Goal: Task Accomplishment & Management: Use online tool/utility

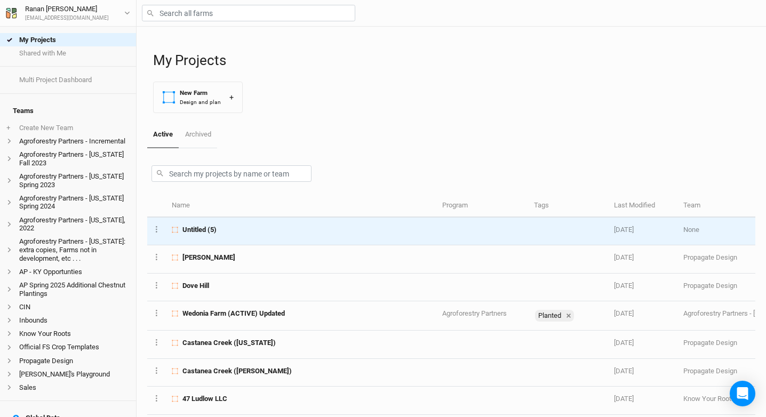
click at [209, 233] on span "Untitled (5)" at bounding box center [199, 230] width 34 height 10
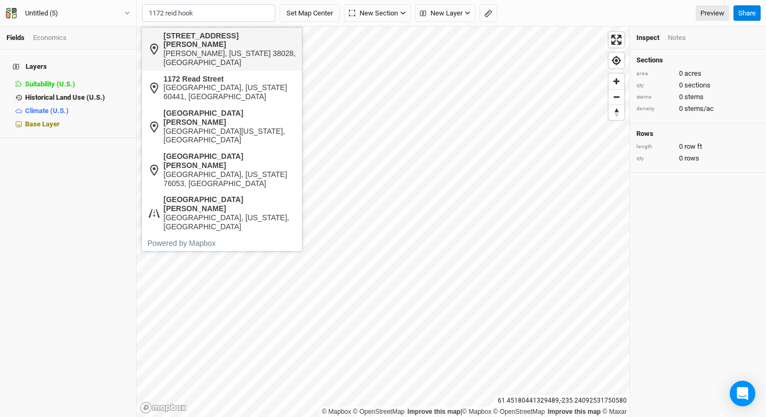
click at [198, 38] on div "1172 North Reed Hooker Road" at bounding box center [230, 40] width 133 height 18
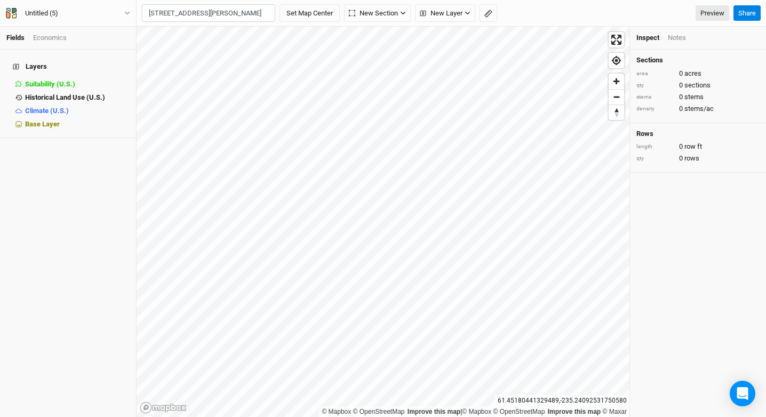
type input "1172 North Reed Hooker Road, Eads, Tennessee 38028, United States"
click at [333, 21] on button "Set Map Center" at bounding box center [309, 13] width 60 height 18
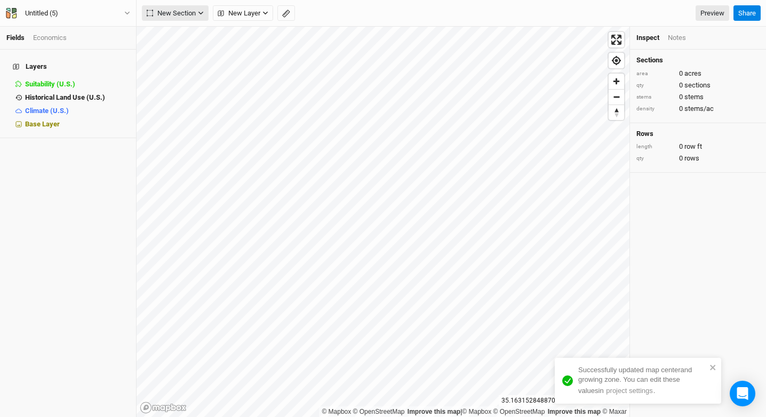
click at [192, 19] on button "New Section" at bounding box center [175, 13] width 67 height 16
click at [242, 13] on span "New Layer" at bounding box center [239, 13] width 43 height 11
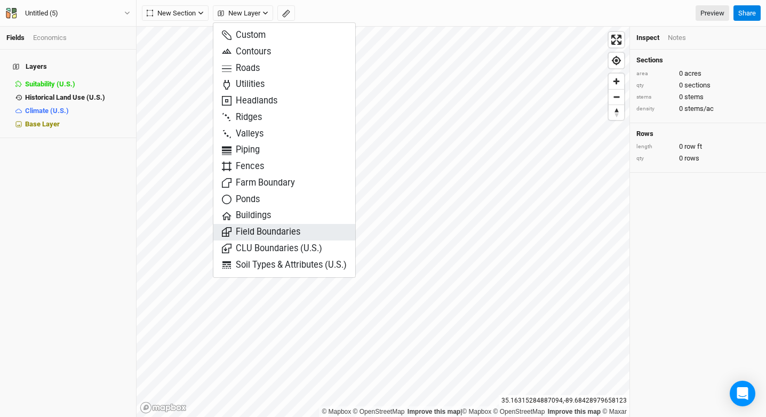
click at [279, 231] on span "Field Boundaries" at bounding box center [261, 232] width 78 height 12
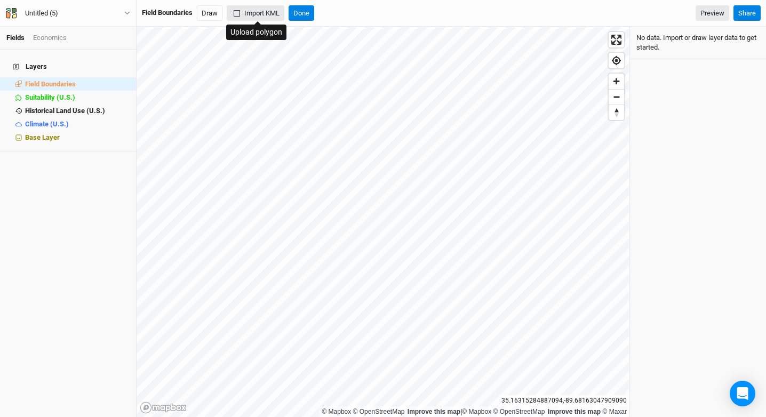
click at [253, 7] on button "Import KML" at bounding box center [256, 13] width 58 height 16
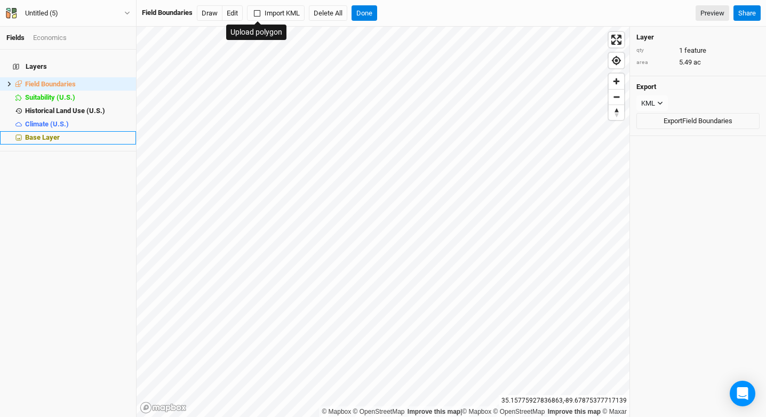
click at [80, 133] on div "Base Layer" at bounding box center [77, 137] width 105 height 9
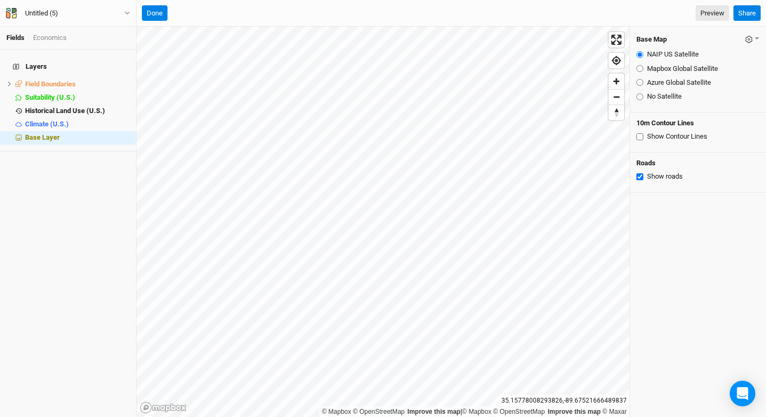
click at [682, 66] on label "Mapbox Global Satellite" at bounding box center [682, 69] width 71 height 10
click at [643, 66] on input "Mapbox Global Satellite" at bounding box center [639, 68] width 7 height 7
radio input "true"
click at [680, 81] on label "Azure Global Satellite" at bounding box center [679, 83] width 64 height 10
click at [643, 81] on input "Azure Global Satellite" at bounding box center [639, 82] width 7 height 7
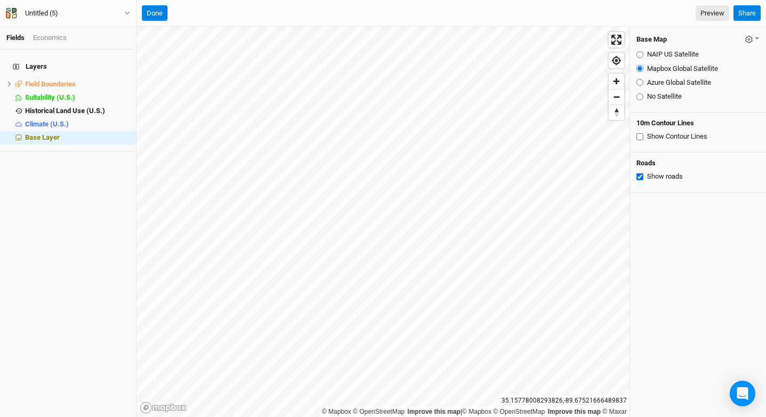
radio input "true"
click at [680, 71] on label "Mapbox Global Satellite" at bounding box center [682, 69] width 71 height 10
click at [643, 71] on input "Mapbox Global Satellite" at bounding box center [639, 68] width 7 height 7
radio input "true"
click at [679, 78] on label "Azure Global Satellite" at bounding box center [679, 83] width 64 height 10
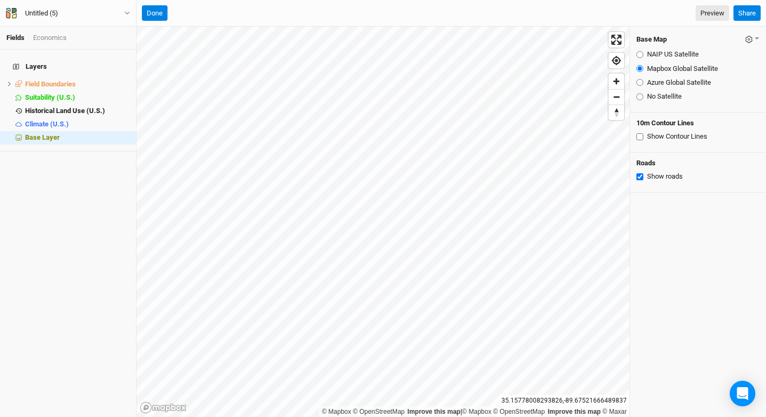
click at [643, 79] on input "Azure Global Satellite" at bounding box center [639, 82] width 7 height 7
radio input "true"
click at [678, 69] on label "Mapbox Global Satellite" at bounding box center [682, 69] width 71 height 10
click at [643, 69] on input "Mapbox Global Satellite" at bounding box center [639, 68] width 7 height 7
radio input "true"
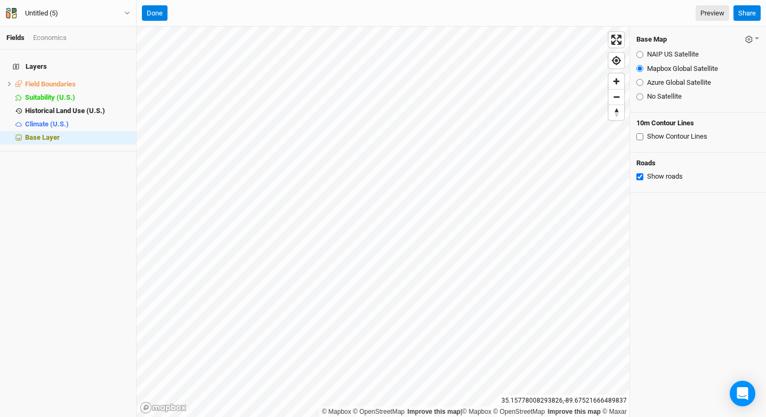
click at [676, 83] on label "Azure Global Satellite" at bounding box center [679, 83] width 64 height 10
click at [643, 83] on input "Azure Global Satellite" at bounding box center [639, 82] width 7 height 7
radio input "true"
click at [677, 71] on label "Mapbox Global Satellite" at bounding box center [682, 69] width 71 height 10
click at [643, 71] on input "Mapbox Global Satellite" at bounding box center [639, 68] width 7 height 7
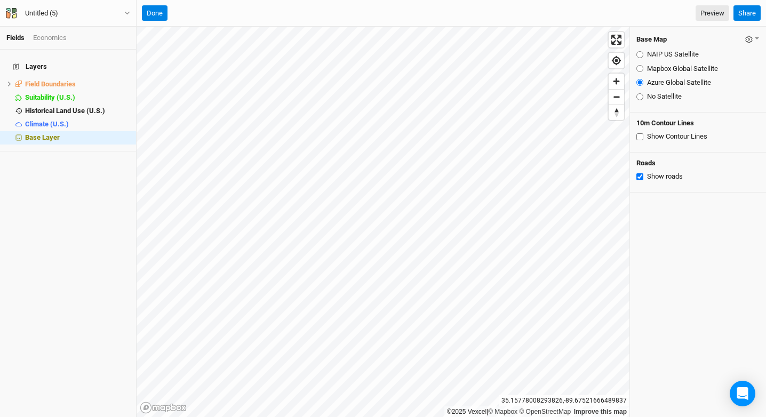
radio input "true"
click at [751, 34] on button "button" at bounding box center [751, 39] width 15 height 12
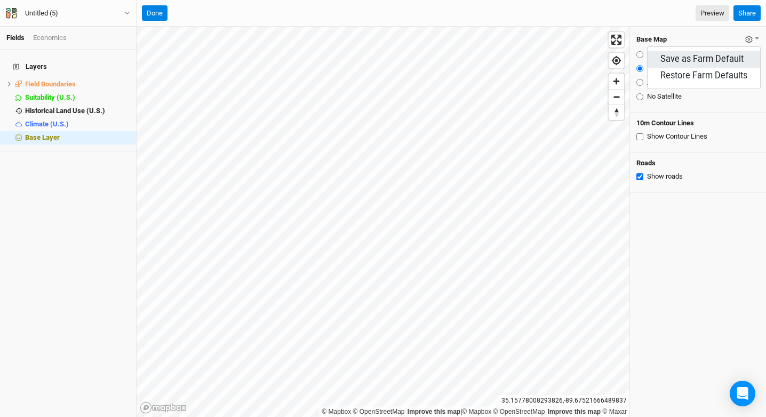
click at [725, 61] on button "Save as Farm Default" at bounding box center [703, 59] width 113 height 17
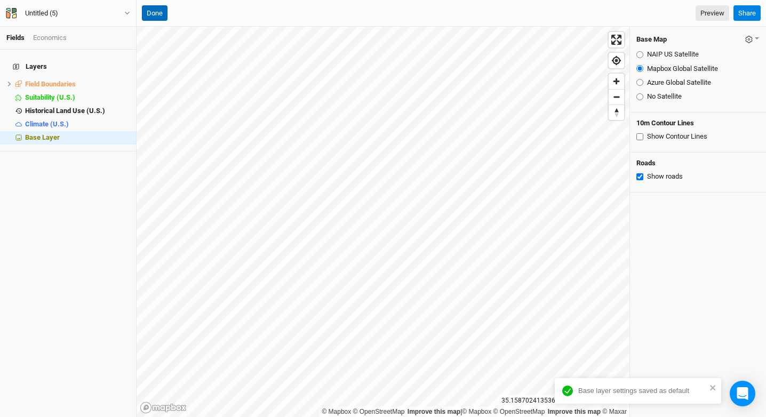
click at [161, 14] on button "Done" at bounding box center [155, 13] width 26 height 16
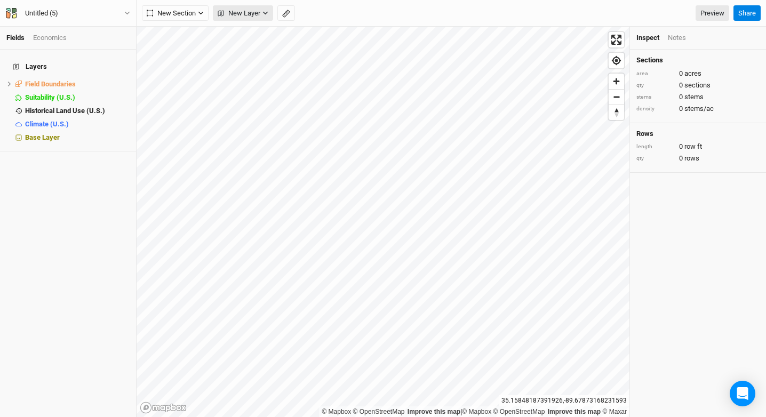
click at [244, 5] on button "New Layer" at bounding box center [243, 13] width 60 height 16
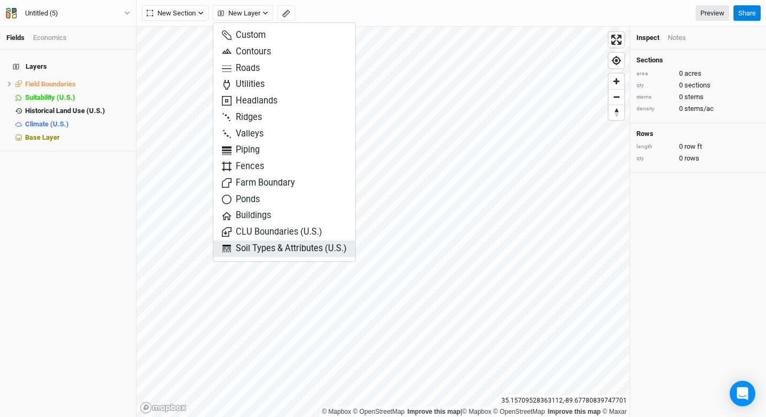
click at [289, 252] on span "Soil Types & Attributes (U.S.)" at bounding box center [284, 249] width 125 height 12
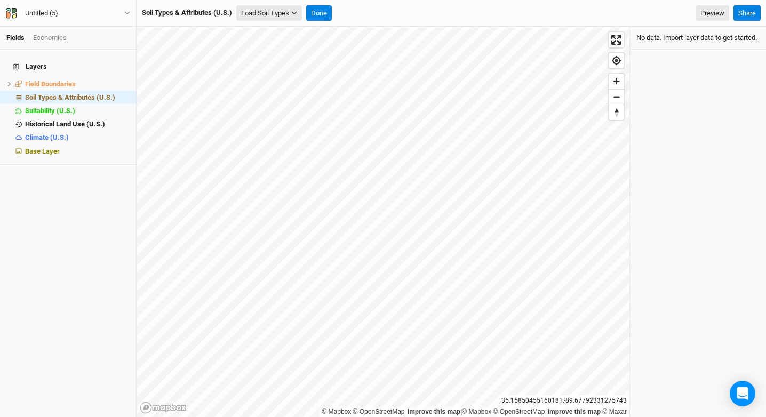
click at [269, 12] on button "Load Soil Types" at bounding box center [269, 13] width 66 height 16
click at [268, 33] on button "Load for Current View" at bounding box center [279, 32] width 84 height 14
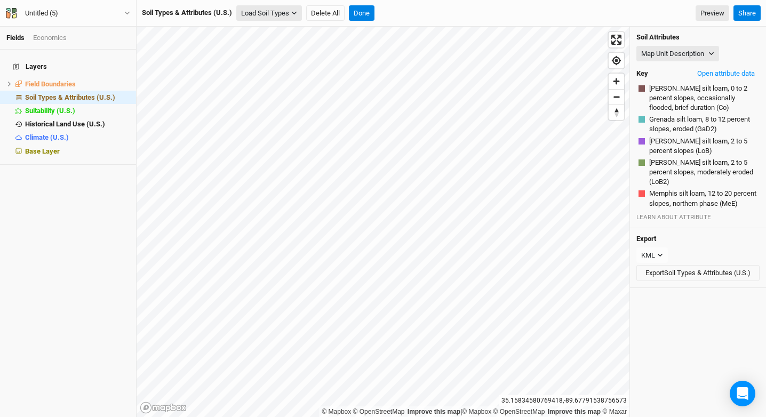
click at [257, 6] on button "Load Soil Types" at bounding box center [269, 13] width 66 height 16
click at [330, 17] on button "Delete All" at bounding box center [325, 13] width 38 height 16
click at [436, 23] on div "Are you sure you want to delete all features in Soil Types & Attributes (U.S.) …" at bounding box center [451, 13] width 629 height 27
click at [435, 17] on button "Confirm" at bounding box center [428, 13] width 33 height 16
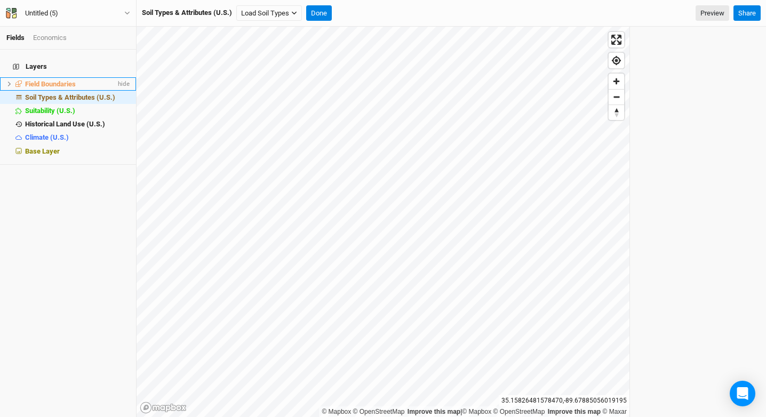
click at [76, 80] on span "Field Boundaries" at bounding box center [50, 84] width 51 height 8
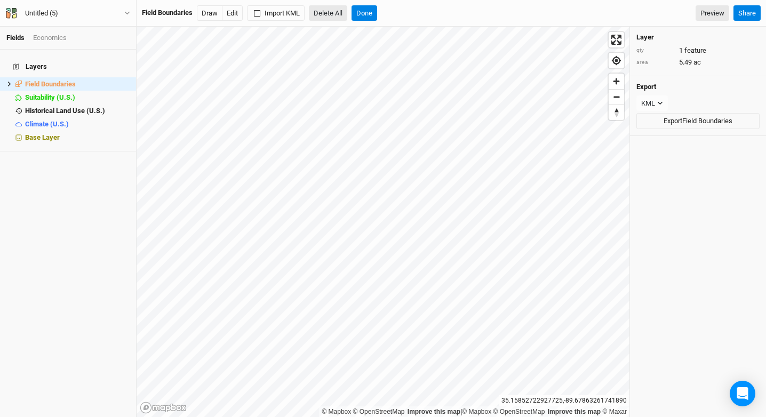
click at [331, 12] on button "Delete All" at bounding box center [328, 13] width 38 height 16
click at [396, 12] on button "Confirm" at bounding box center [389, 13] width 33 height 16
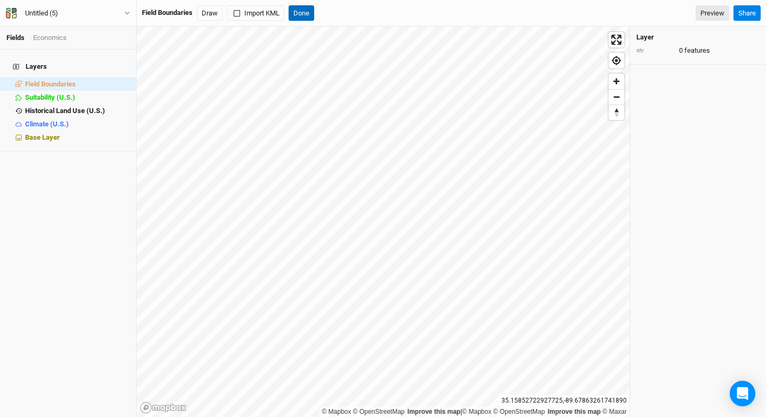
click at [301, 14] on button "Done" at bounding box center [302, 13] width 26 height 16
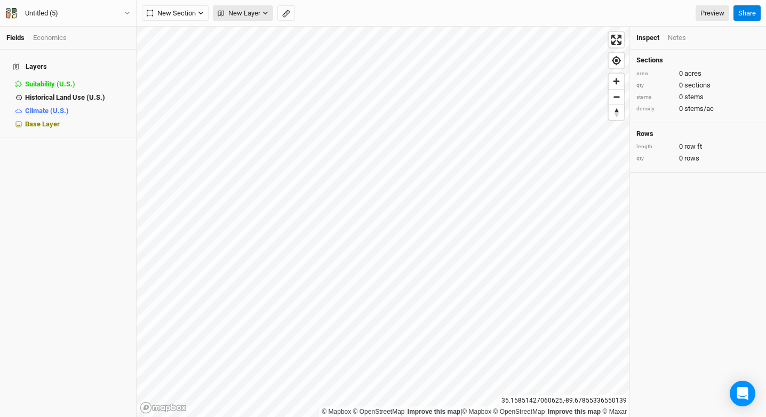
click at [234, 14] on span "New Layer" at bounding box center [239, 13] width 43 height 11
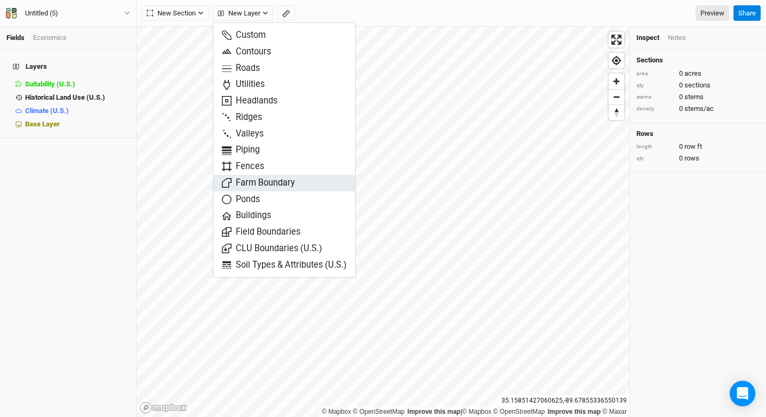
click at [285, 180] on span "Farm Boundary" at bounding box center [258, 183] width 73 height 12
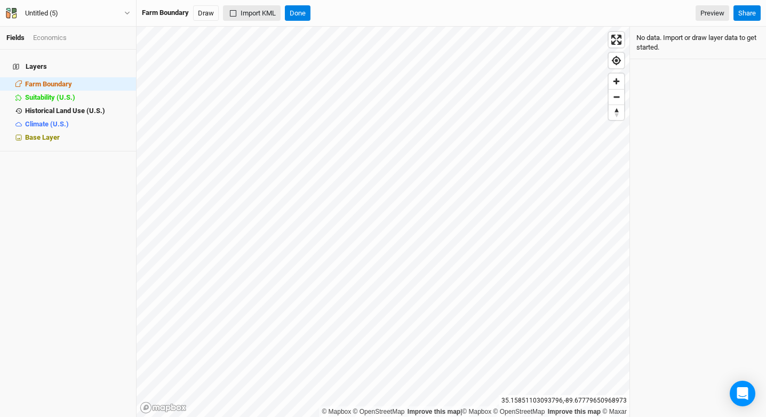
click at [255, 15] on button "Import KML" at bounding box center [252, 13] width 58 height 16
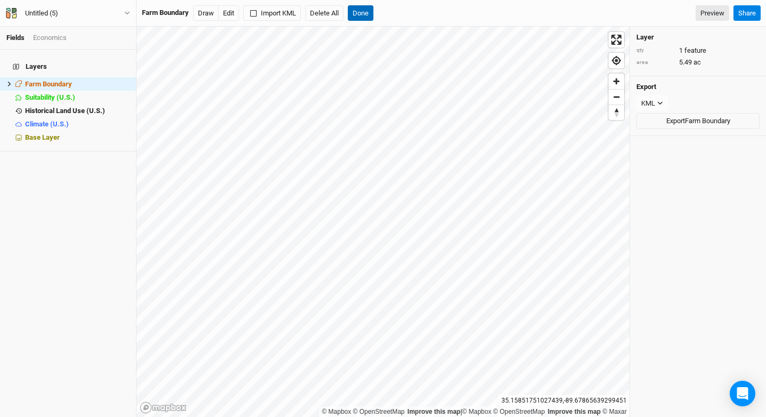
click at [363, 14] on button "Done" at bounding box center [361, 13] width 26 height 16
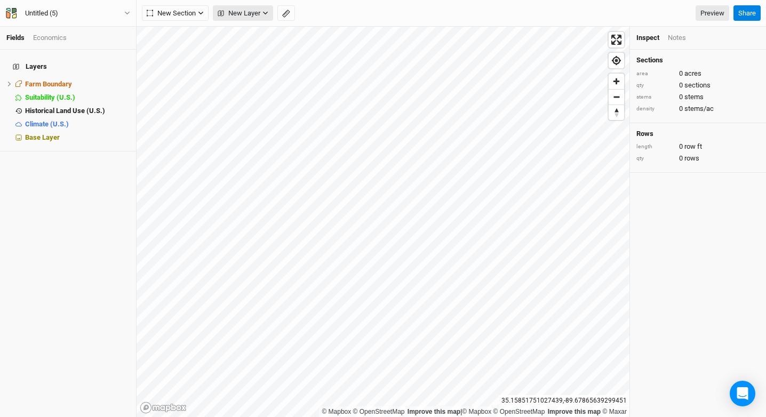
click at [247, 12] on span "New Layer" at bounding box center [239, 13] width 43 height 11
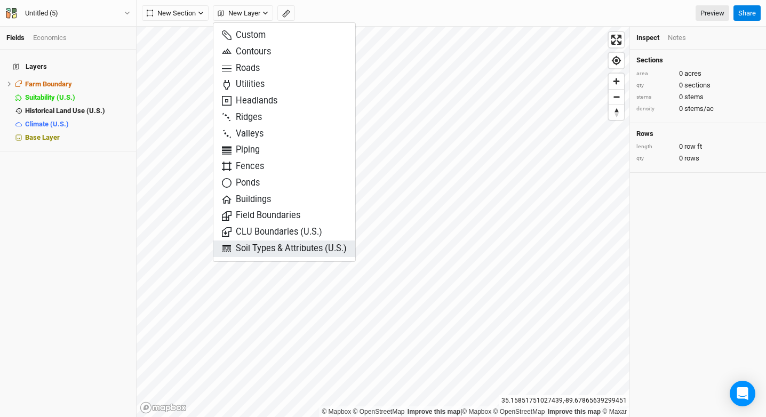
click at [295, 250] on span "Soil Types & Attributes (U.S.)" at bounding box center [284, 249] width 125 height 12
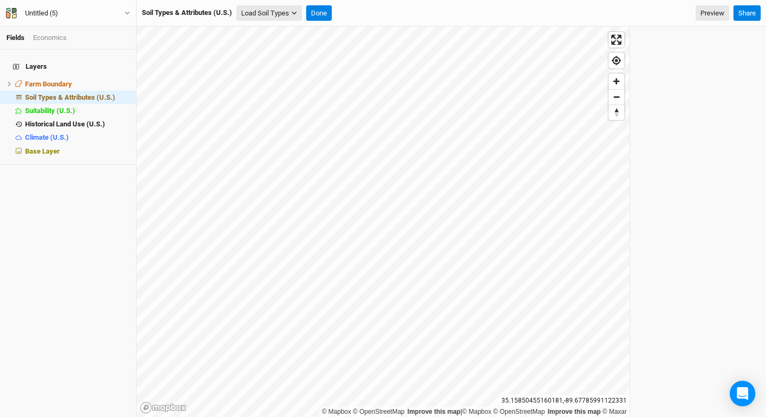
click at [300, 9] on button "Load Soil Types" at bounding box center [269, 13] width 66 height 16
click at [291, 34] on button "Load for Farm Boundary" at bounding box center [281, 32] width 89 height 14
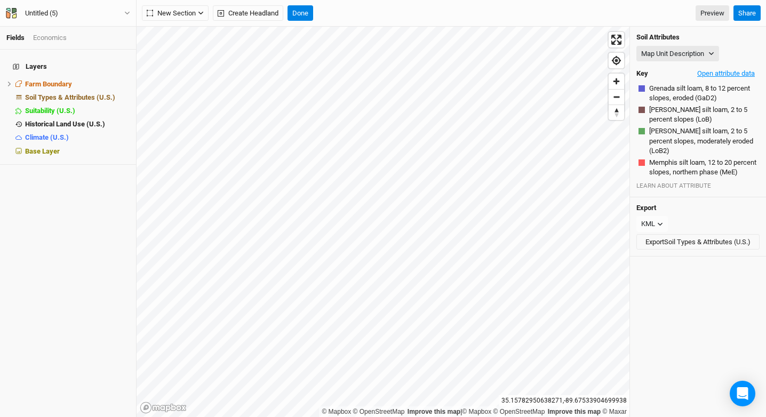
click at [734, 74] on button "Open attribute data" at bounding box center [725, 74] width 67 height 16
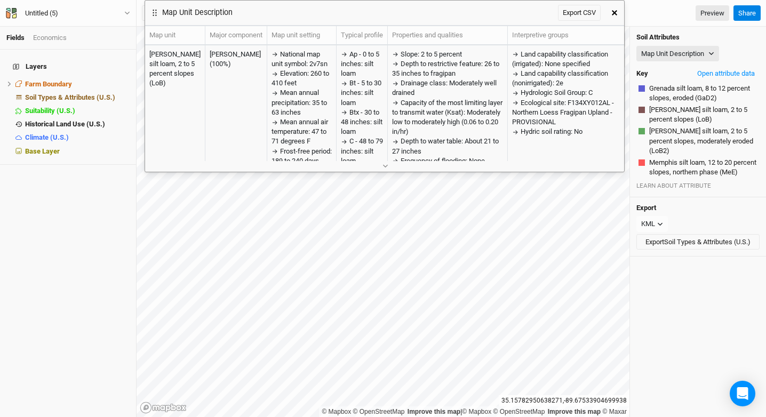
drag, startPoint x: 414, startPoint y: 46, endPoint x: 415, endPoint y: 2, distance: 43.7
click at [415, 2] on div "Map Unit Description Export CSV" at bounding box center [375, 13] width 460 height 25
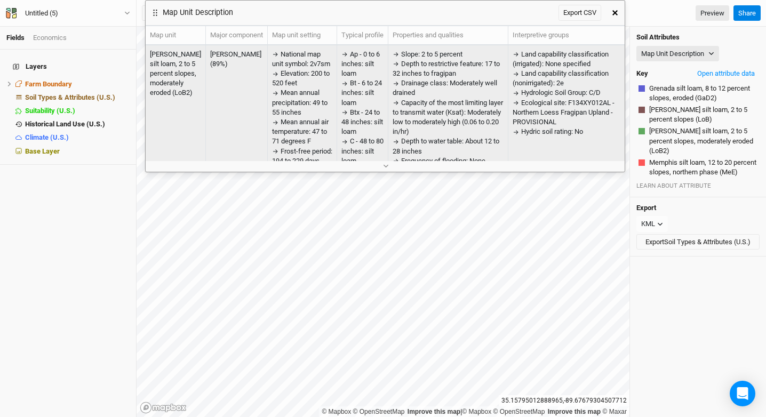
scroll to position [6, 0]
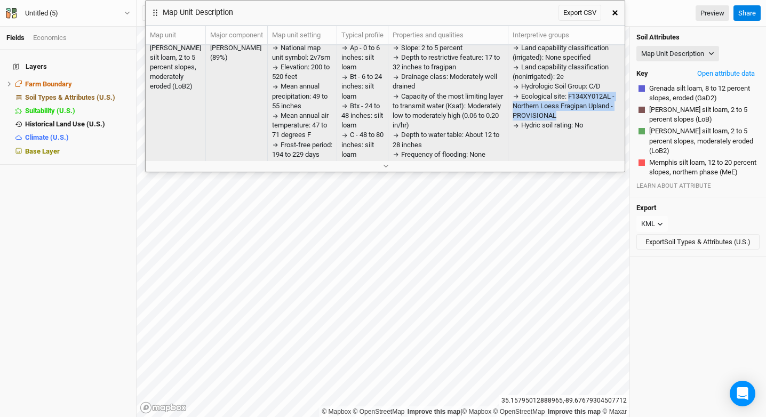
drag, startPoint x: 565, startPoint y: 95, endPoint x: 562, endPoint y: 116, distance: 21.0
click at [562, 116] on div "Ecological site: F134XY012AL - Northern Loess Fragipan Upland - PROVISIONAL" at bounding box center [567, 106] width 111 height 29
copy span "F134XY012AL - Northern Loess Fragipan Upland - PROVISIONAL"
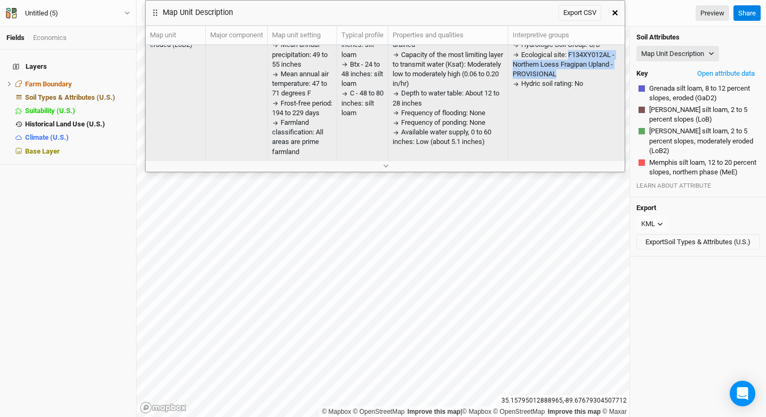
scroll to position [0, 0]
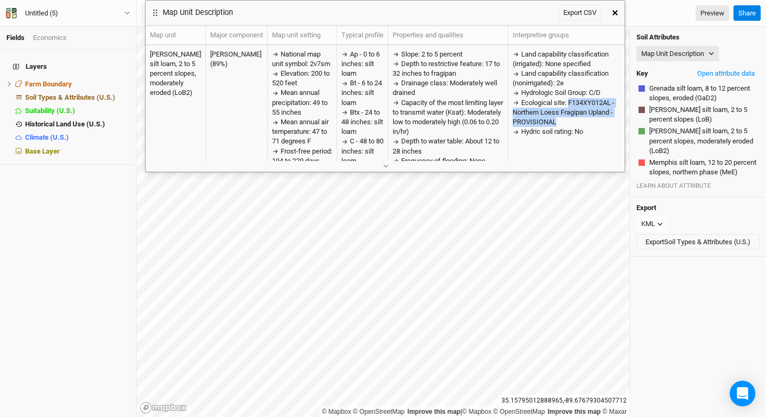
click at [613, 13] on icon "button" at bounding box center [614, 12] width 5 height 5
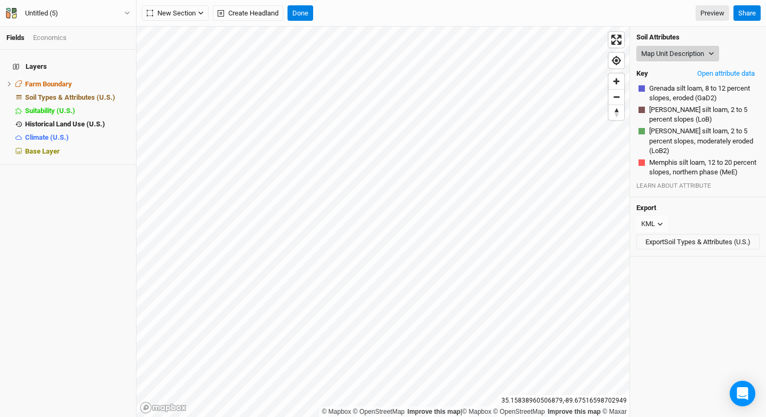
click at [687, 54] on button "Map Unit Description" at bounding box center [677, 54] width 83 height 16
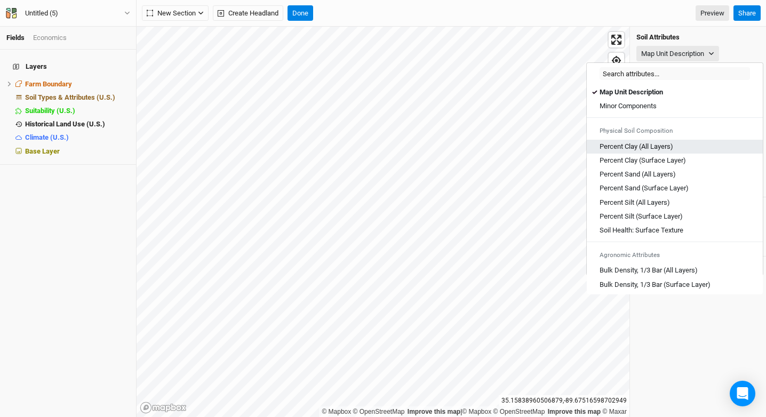
click at [667, 143] on Layers\) "Percent Clay (All Layers)" at bounding box center [636, 147] width 74 height 10
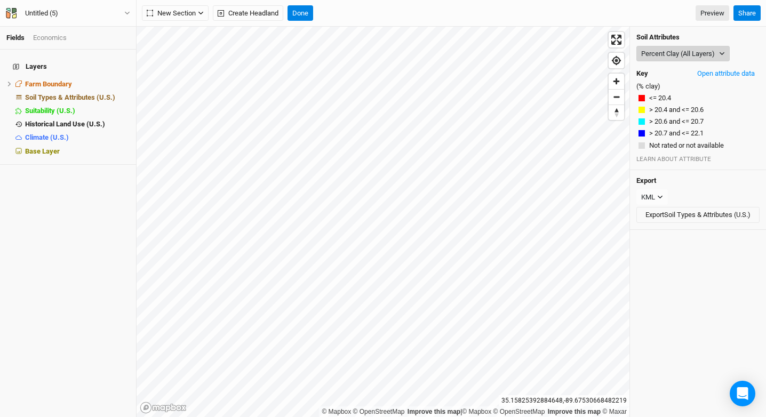
click at [672, 55] on button "Percent Clay (All Layers)" at bounding box center [682, 54] width 93 height 16
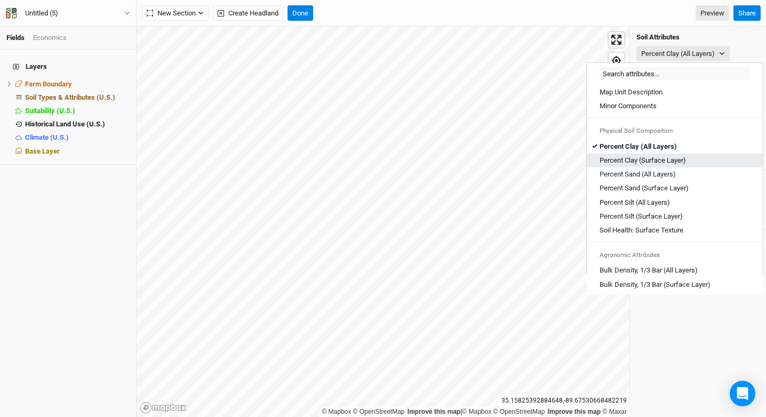
click at [660, 164] on Layer\) "Percent Clay (Surface Layer)" at bounding box center [642, 161] width 86 height 10
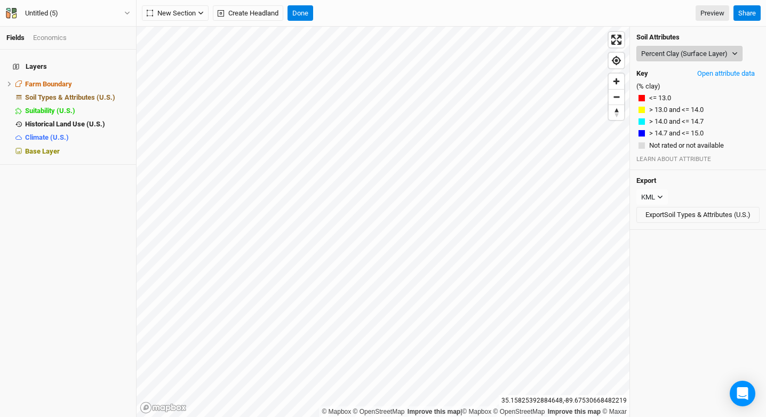
click at [673, 46] on button "Percent Clay (Surface Layer)" at bounding box center [689, 54] width 106 height 16
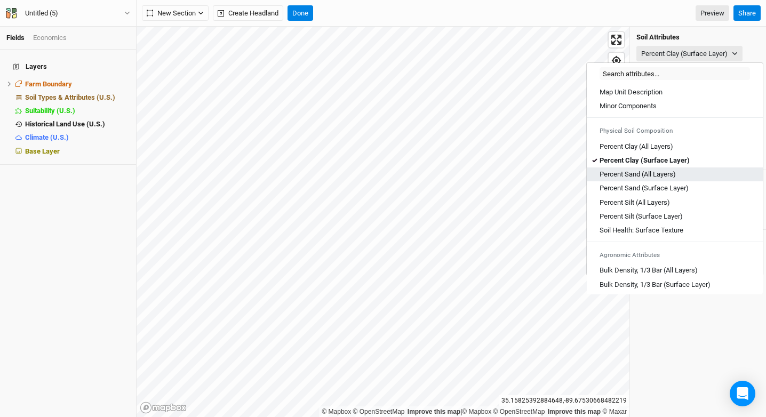
click at [680, 178] on div "Percent Sand (All Layers)" at bounding box center [674, 175] width 150 height 10
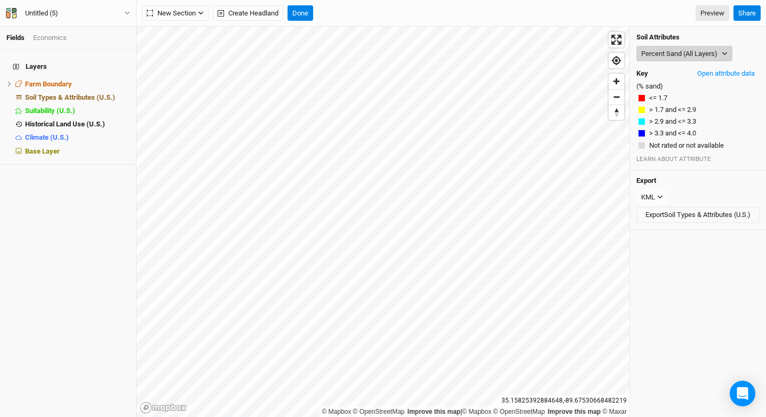
click at [677, 51] on button "Percent Sand (All Layers)" at bounding box center [684, 54] width 96 height 16
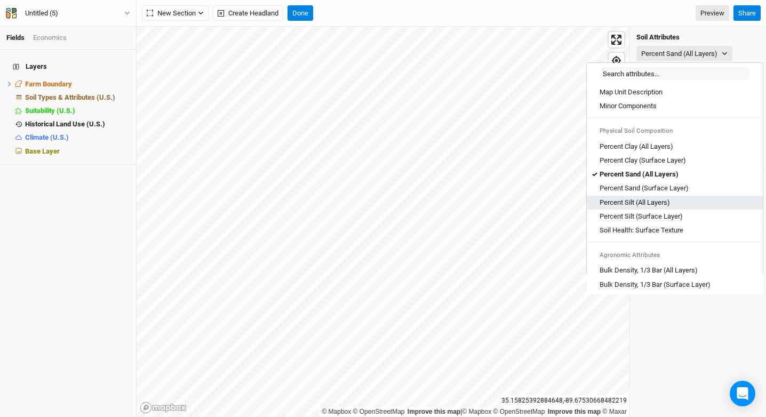
click at [685, 205] on div "Percent Silt (All Layers)" at bounding box center [674, 203] width 150 height 10
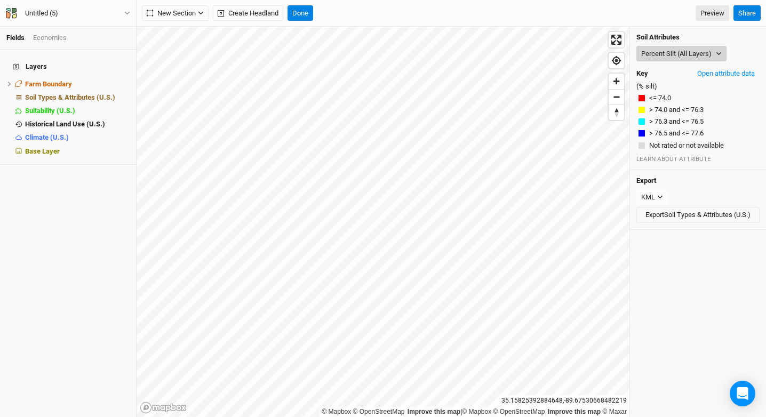
click at [692, 52] on button "Percent Silt (All Layers)" at bounding box center [681, 54] width 90 height 16
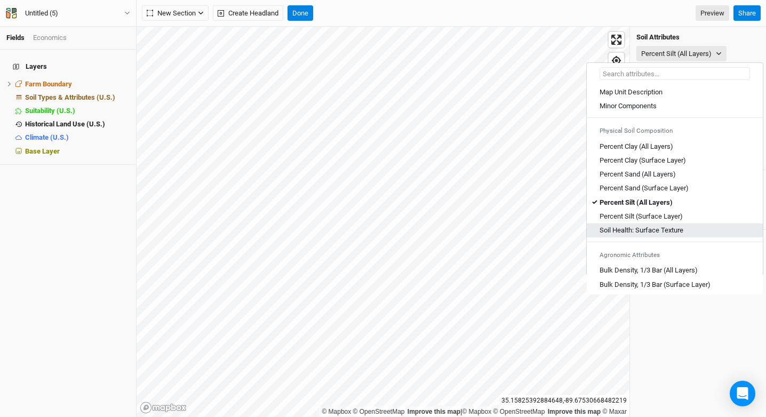
click at [666, 230] on Texture "Soil Health: Surface Texture" at bounding box center [641, 231] width 84 height 10
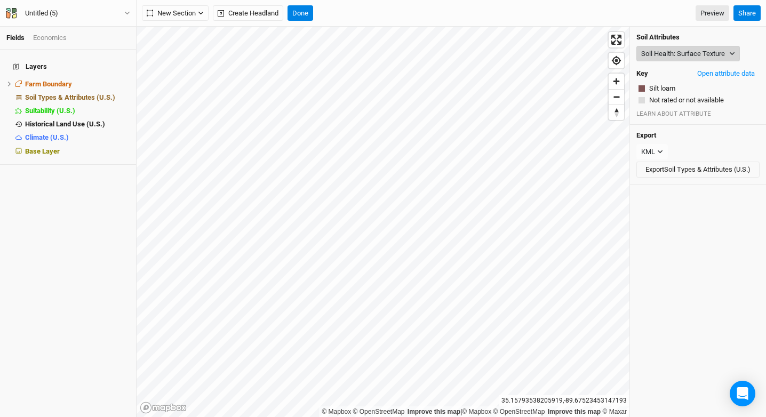
click at [659, 54] on button "Soil Health: Surface Texture" at bounding box center [687, 54] width 103 height 16
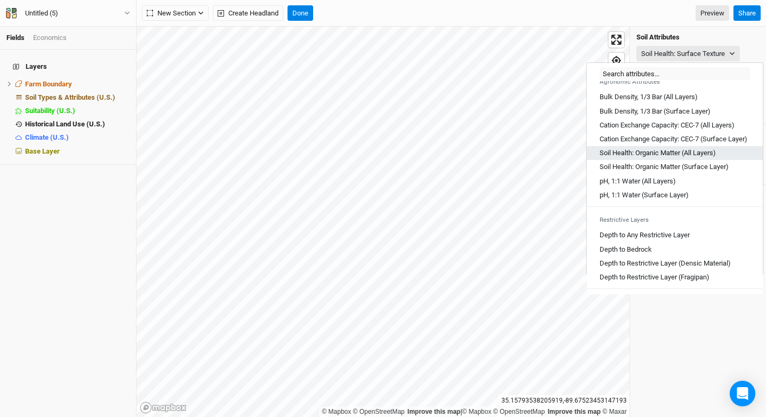
scroll to position [174, 0]
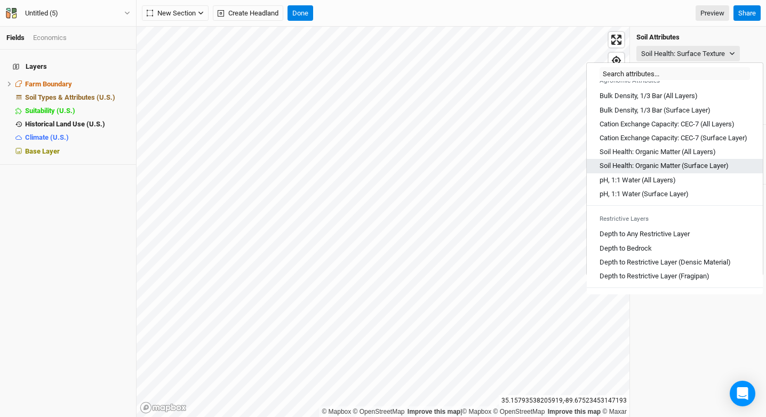
click at [655, 171] on Layer\) "Soil Health: Organic Matter (Surface Layer)" at bounding box center [663, 166] width 129 height 10
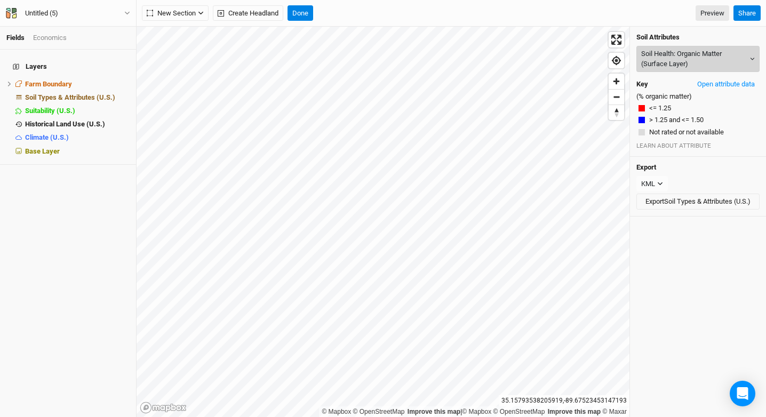
click at [694, 57] on button "Soil Health: Organic Matter (Surface Layer)" at bounding box center [697, 59] width 123 height 26
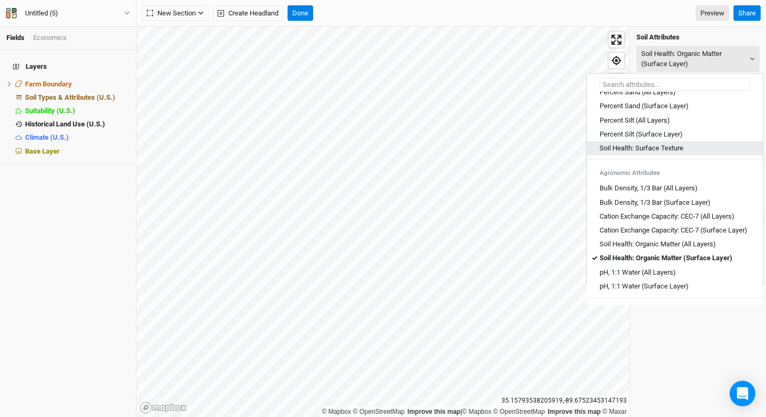
scroll to position [92, 0]
click at [675, 147] on Texture "Soil Health: Surface Texture" at bounding box center [641, 149] width 84 height 10
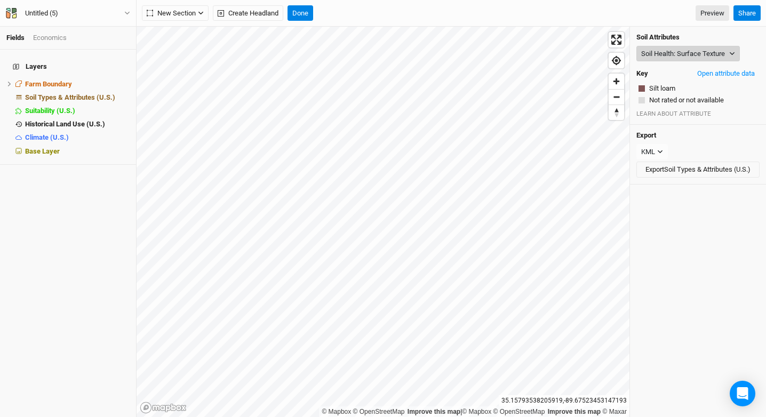
click at [679, 55] on button "Soil Health: Surface Texture" at bounding box center [687, 54] width 103 height 16
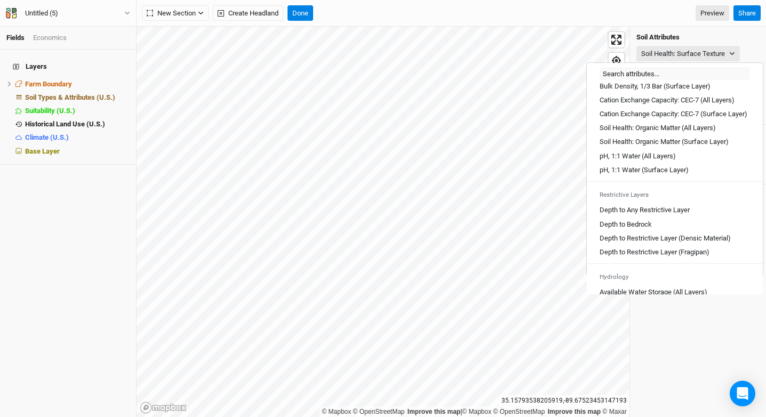
scroll to position [236, 0]
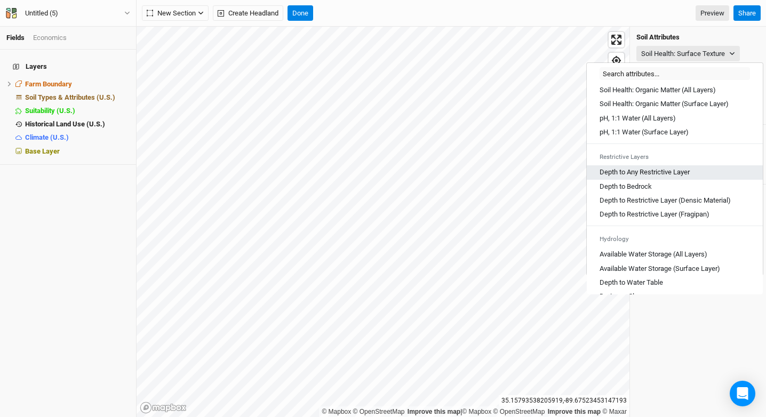
click at [677, 177] on Layer "Depth to Any Restrictive Layer" at bounding box center [644, 172] width 90 height 10
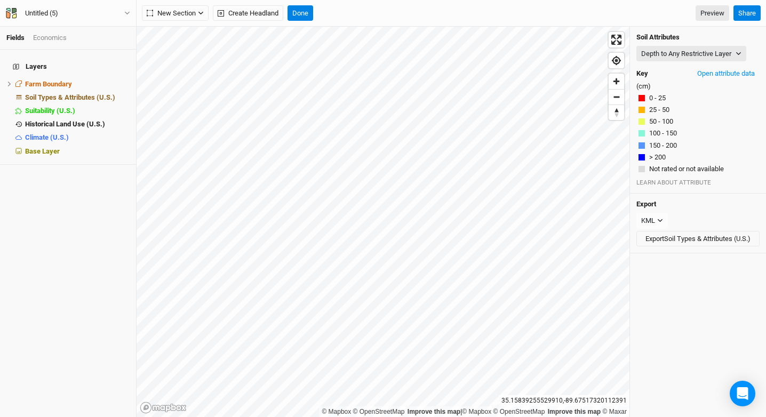
click at [670, 41] on h4 "Soil Attributes" at bounding box center [697, 37] width 123 height 9
click at [672, 51] on button "Depth to Any Restrictive Layer" at bounding box center [691, 54] width 110 height 16
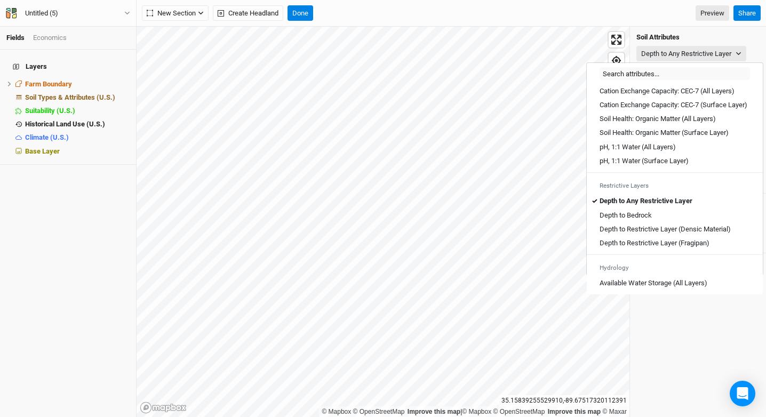
scroll to position [210, 0]
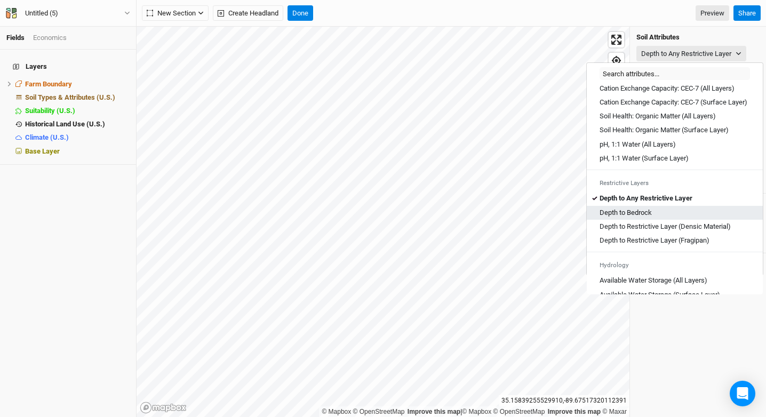
click at [653, 218] on div "Depth to Bedrock" at bounding box center [674, 213] width 150 height 10
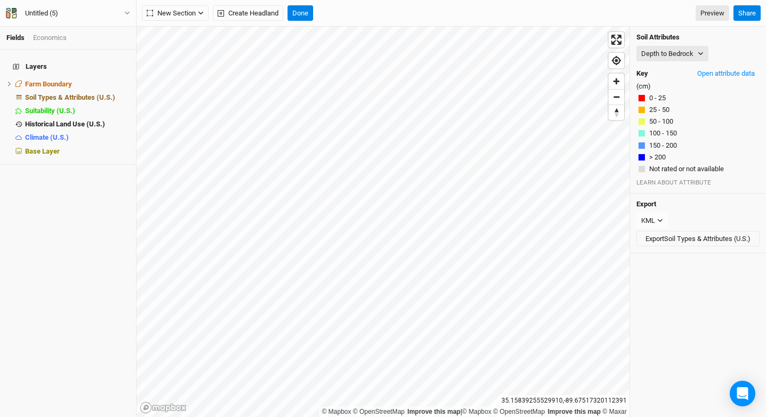
click at [675, 43] on div "Soil Attributes Depth to Bedrock Map Unit Description Minor Components Physical…" at bounding box center [698, 110] width 136 height 167
click at [675, 48] on button "Depth to Bedrock" at bounding box center [672, 54] width 72 height 16
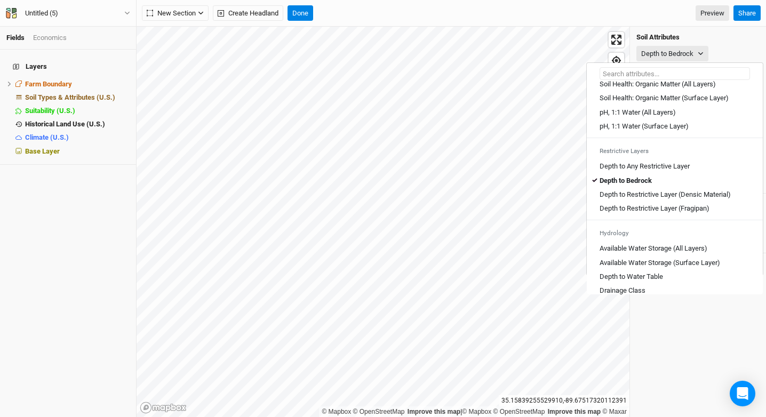
scroll to position [245, 0]
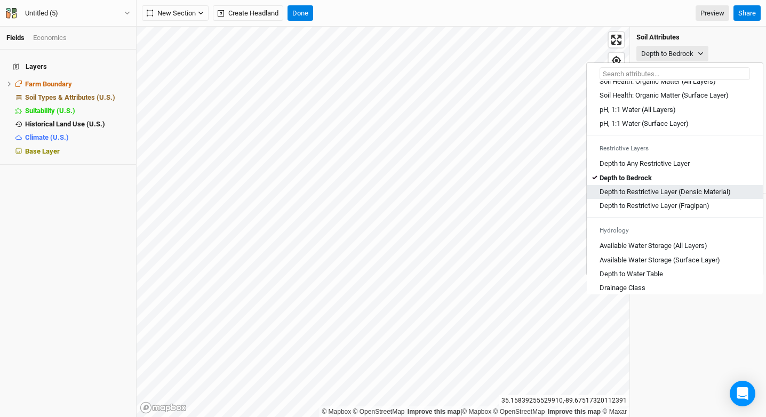
click at [660, 197] on Material\) "Depth to Restrictive Layer (Densic Material)" at bounding box center [664, 192] width 131 height 10
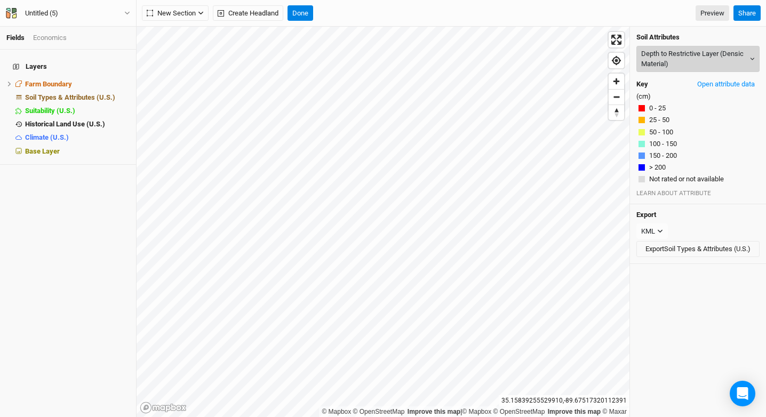
click at [663, 55] on button "Depth to Restrictive Layer (Densic Material)" at bounding box center [697, 59] width 123 height 26
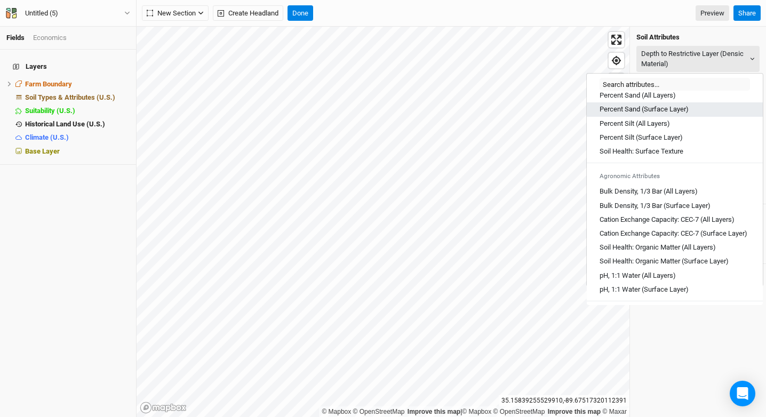
scroll to position [311, 0]
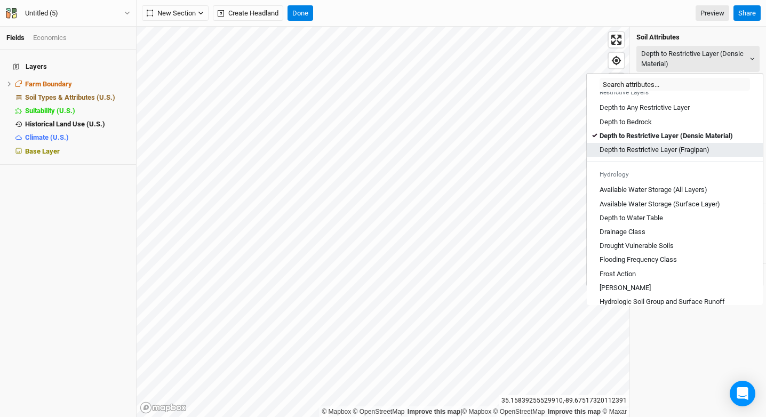
click at [663, 155] on \(Fragipan\) "Depth to Restrictive Layer (Fragipan)" at bounding box center [654, 150] width 110 height 10
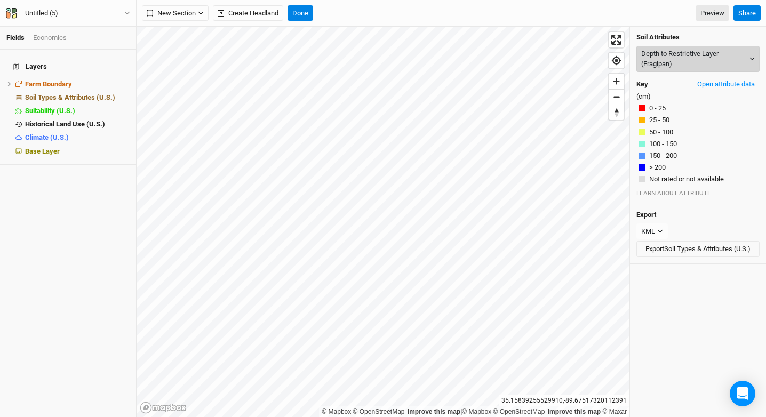
click at [674, 61] on button "Depth to Restrictive Layer (Fragipan)" at bounding box center [697, 59] width 123 height 26
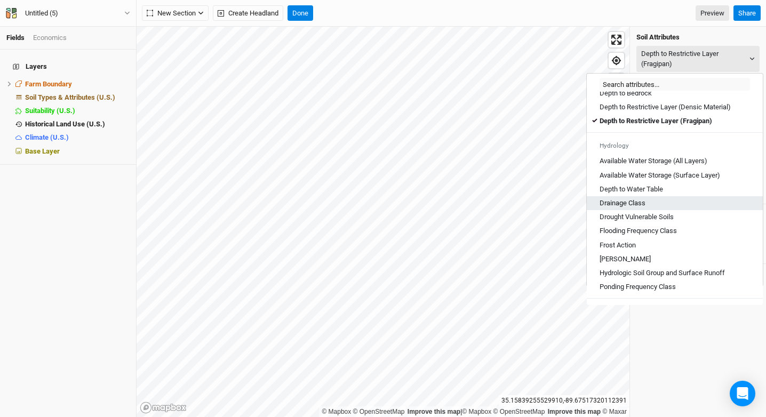
scroll to position [344, 0]
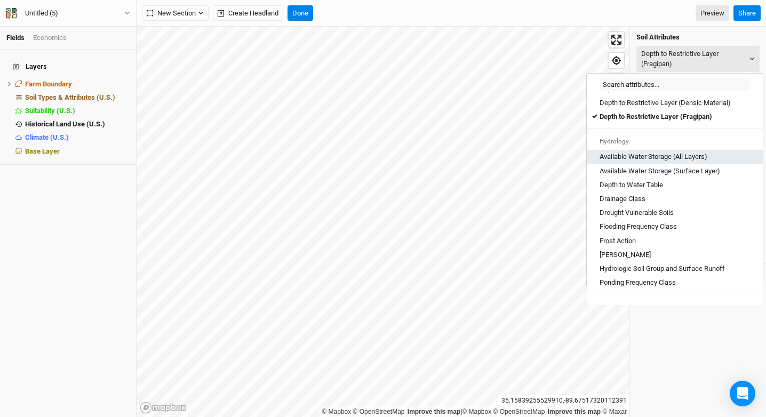
click at [709, 162] on div "Available Water Storage (All Layers)" at bounding box center [674, 157] width 150 height 10
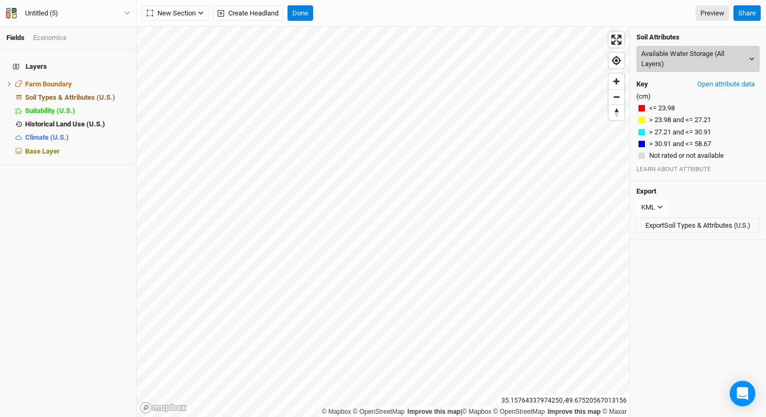
click at [682, 49] on button "Available Water Storage (All Layers)" at bounding box center [697, 59] width 123 height 26
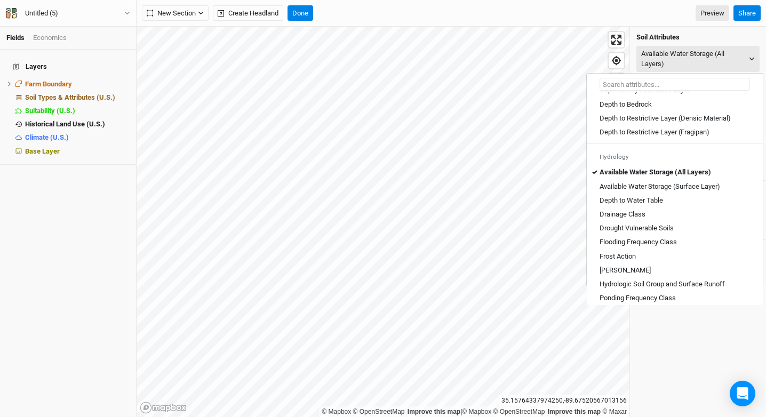
scroll to position [331, 0]
click at [672, 204] on div "Depth to Water Table" at bounding box center [674, 199] width 150 height 10
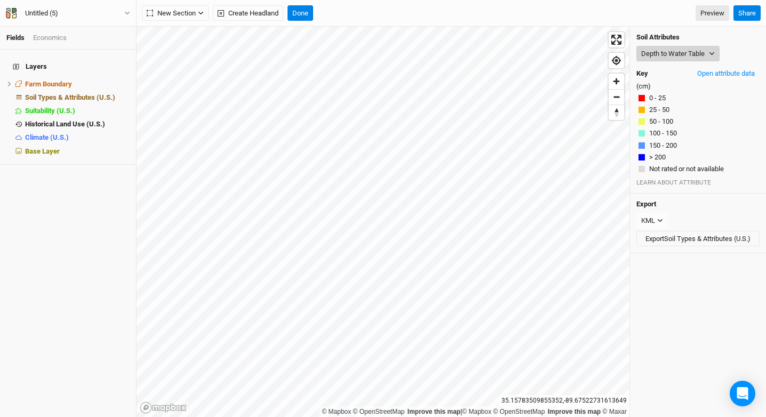
click at [665, 51] on button "Depth to Water Table" at bounding box center [677, 54] width 83 height 16
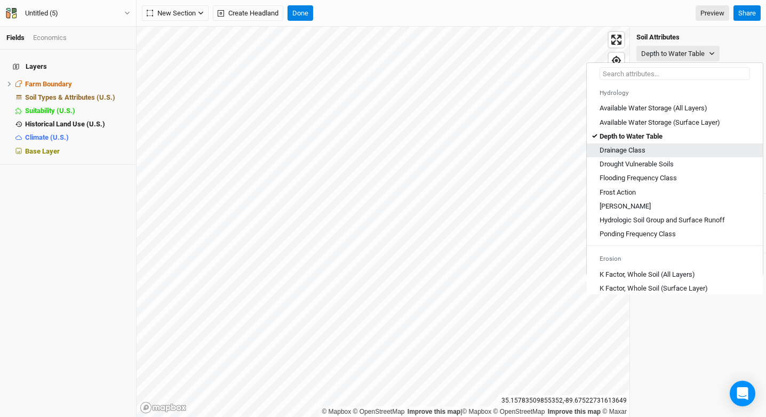
scroll to position [383, 0]
click at [612, 156] on link "Drainage Class" at bounding box center [675, 149] width 176 height 14
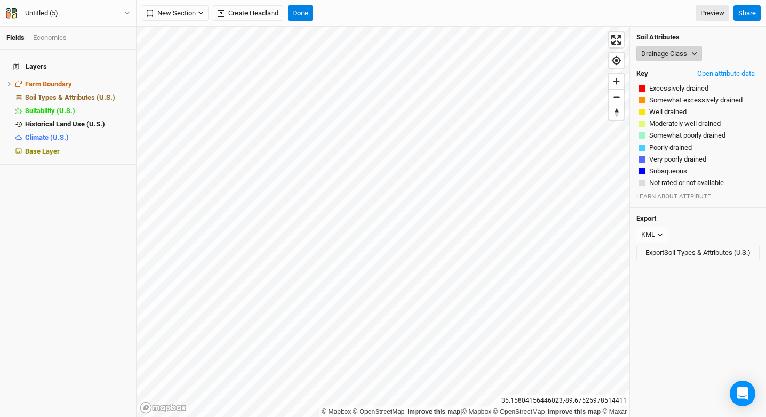
click at [655, 60] on button "Drainage Class" at bounding box center [669, 54] width 66 height 16
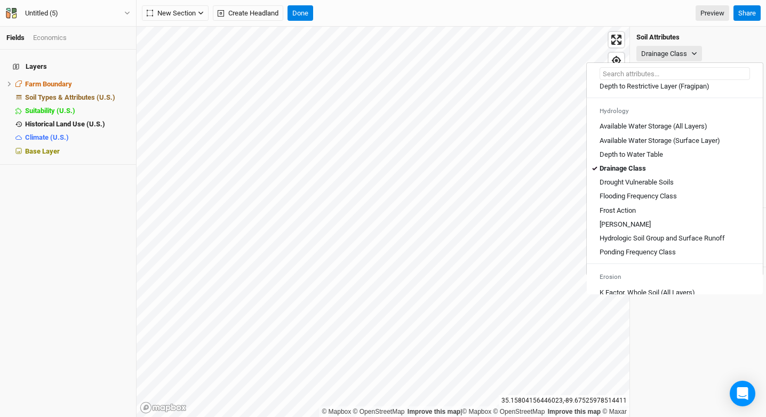
scroll to position [365, 0]
click at [640, 186] on Soils "Drought Vulnerable Soils" at bounding box center [636, 182] width 74 height 10
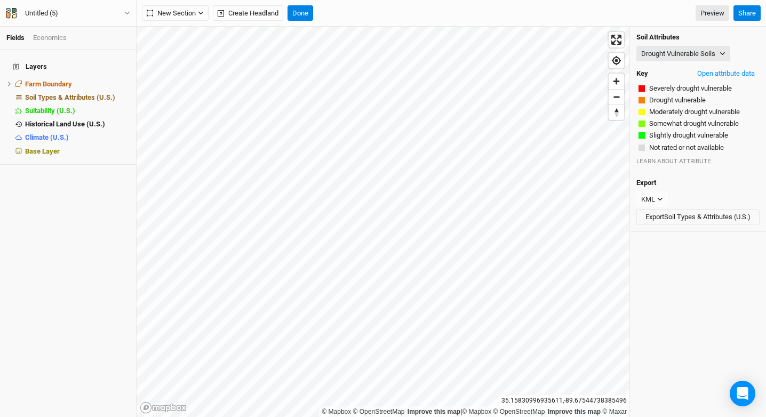
click at [699, 36] on h4 "Soil Attributes" at bounding box center [697, 37] width 123 height 9
click at [692, 51] on button "Drought Vulnerable Soils" at bounding box center [683, 54] width 94 height 16
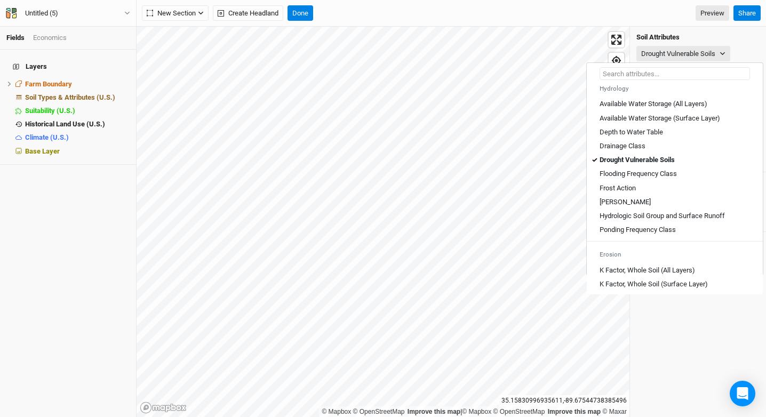
scroll to position [387, 0]
click at [667, 178] on Class "Flooding Frequency Class" at bounding box center [637, 174] width 77 height 10
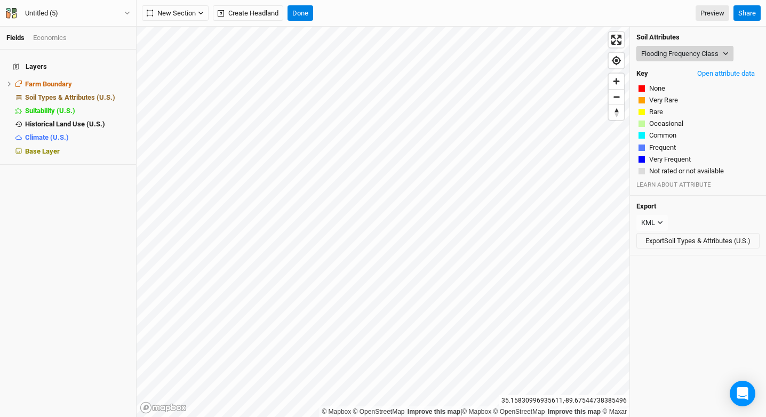
click at [685, 52] on button "Flooding Frequency Class" at bounding box center [684, 54] width 97 height 16
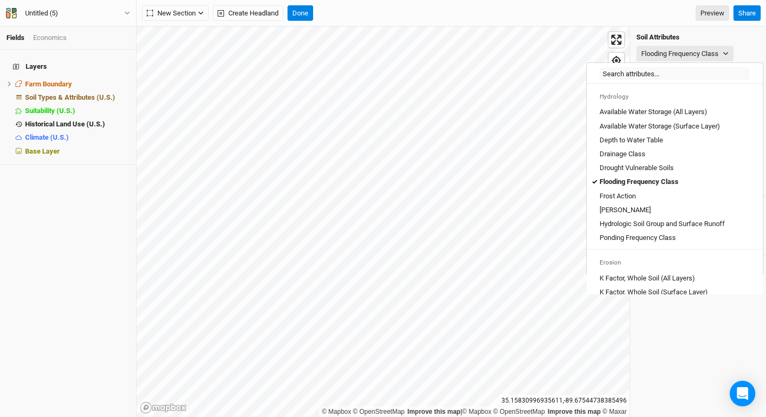
scroll to position [379, 0]
click at [706, 214] on div "Hydric Rating" at bounding box center [674, 210] width 150 height 10
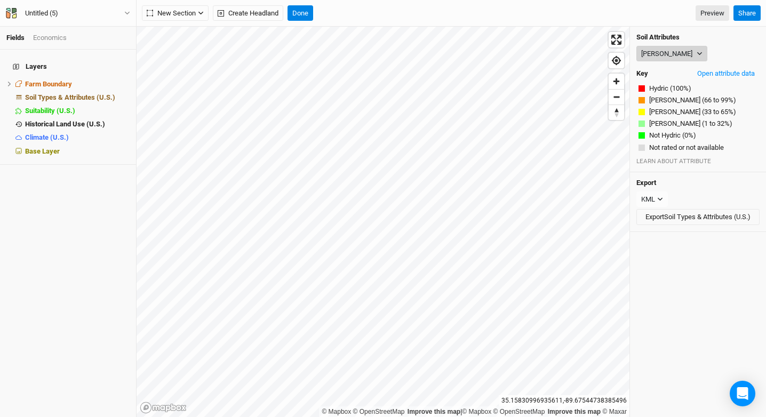
click at [683, 51] on button "Hydric Rating" at bounding box center [671, 54] width 71 height 16
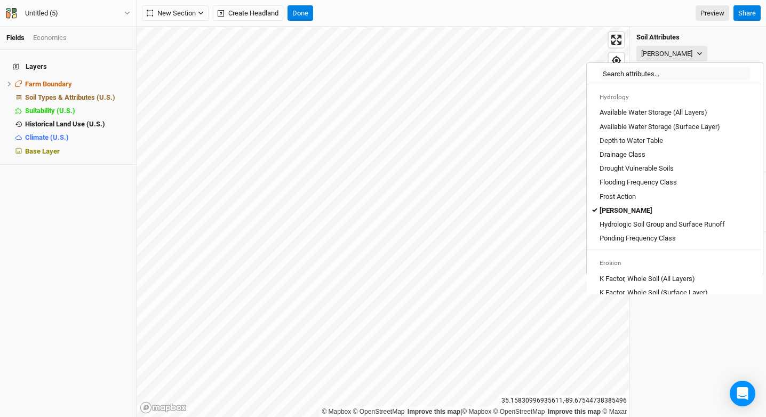
scroll to position [380, 0]
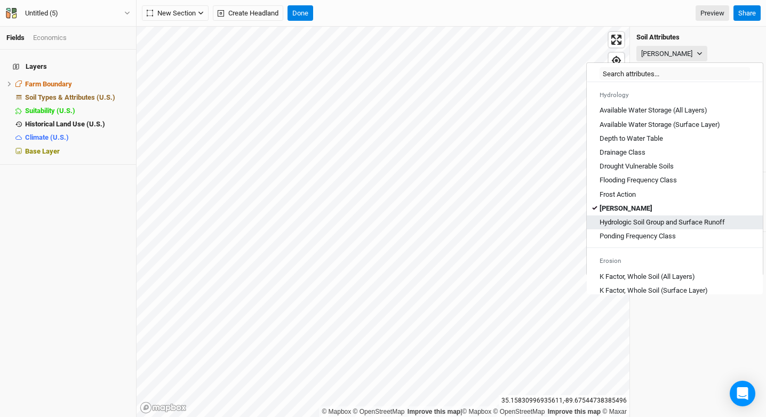
click at [704, 227] on Runoff "Hydrologic Soil Group and Surface Runoff" at bounding box center [661, 223] width 125 height 10
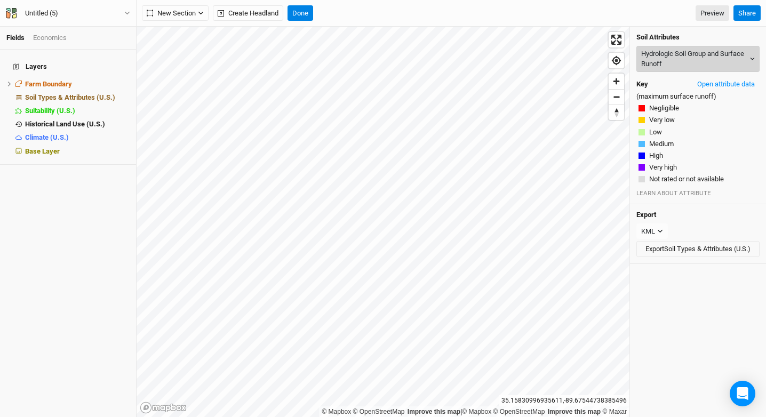
click at [680, 57] on button "Hydrologic Soil Group and Surface Runoff" at bounding box center [697, 59] width 123 height 26
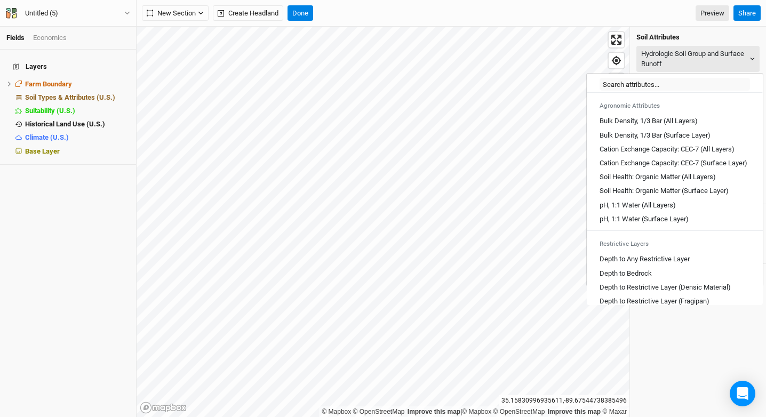
scroll to position [154, 0]
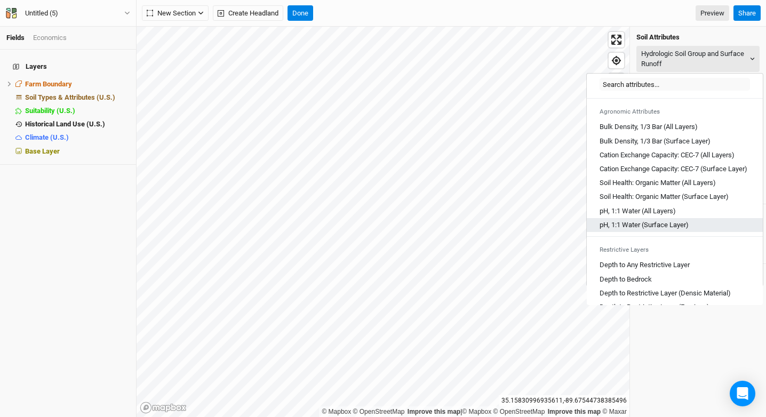
click at [701, 230] on div "pH, 1:1 Water (Surface Layer)" at bounding box center [674, 225] width 150 height 10
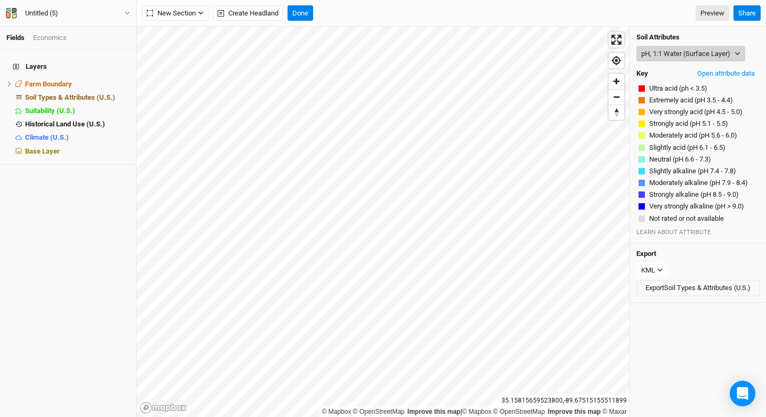
click at [678, 55] on button "pH, 1:1 Water (Surface Layer)" at bounding box center [690, 54] width 109 height 16
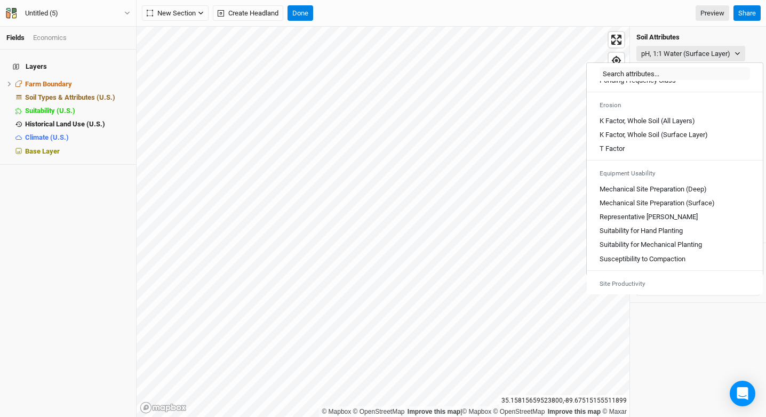
scroll to position [546, 0]
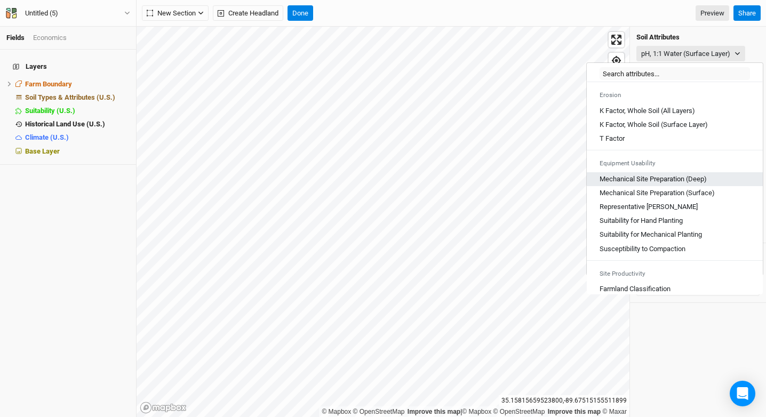
click at [695, 184] on \(Deep\) "Mechanical Site Preparation (Deep)" at bounding box center [652, 179] width 107 height 10
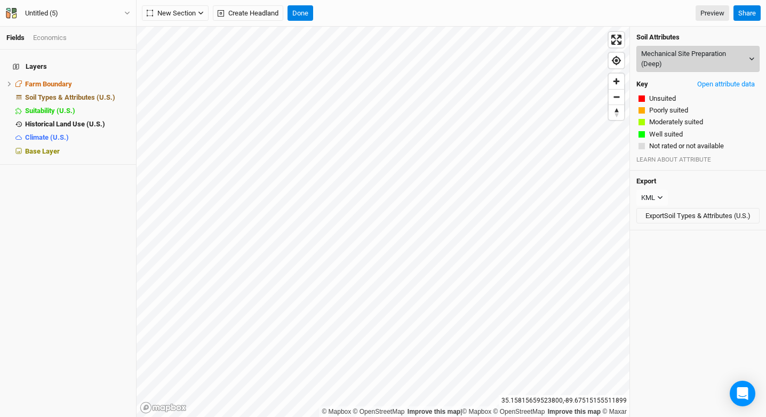
click at [706, 54] on button "Mechanical Site Preparation (Deep)" at bounding box center [697, 59] width 123 height 26
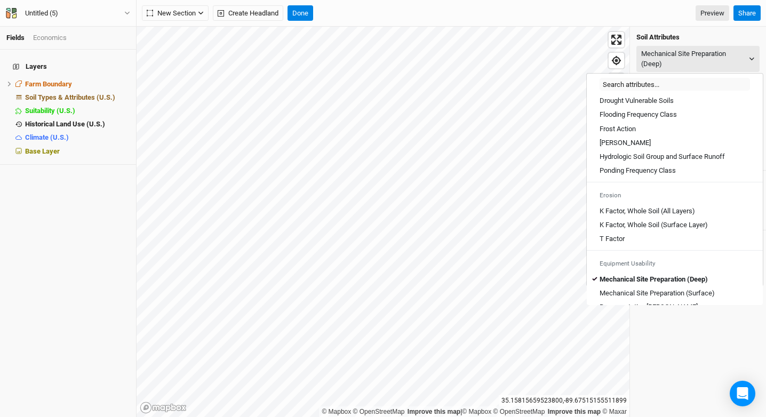
scroll to position [532, 0]
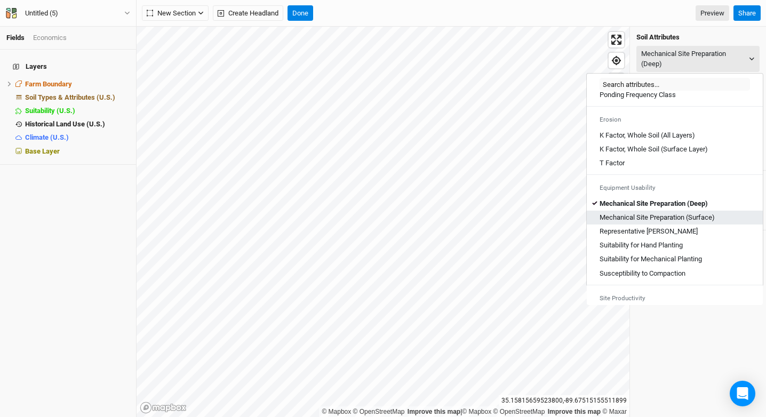
click at [703, 222] on \(Surface\) "Mechanical Site Preparation (Surface)" at bounding box center [656, 218] width 115 height 10
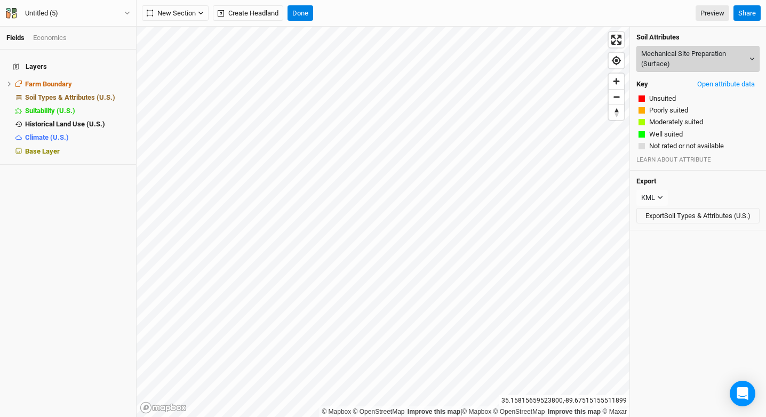
click at [692, 52] on button "Mechanical Site Preparation (Surface)" at bounding box center [697, 59] width 123 height 26
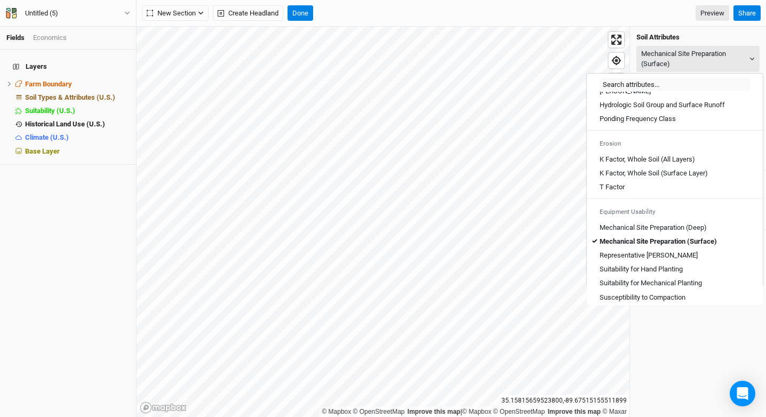
scroll to position [540, 0]
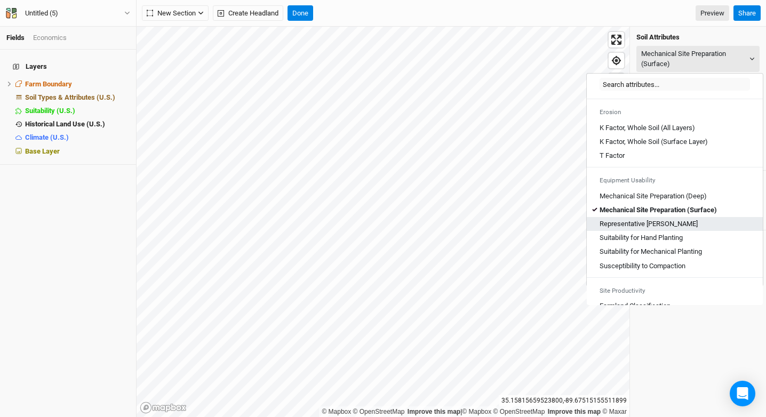
click at [669, 229] on div "Representative Slope" at bounding box center [674, 224] width 150 height 10
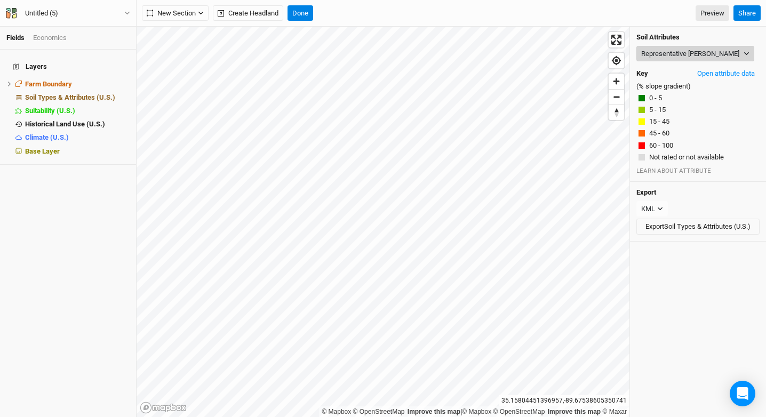
click at [686, 51] on button "Representative Slope" at bounding box center [695, 54] width 118 height 16
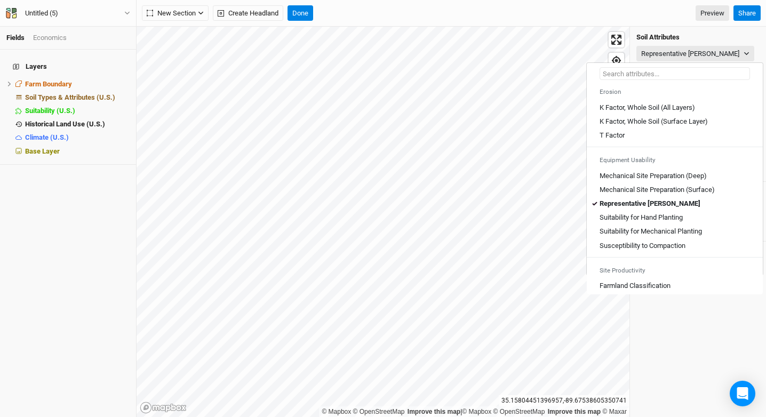
scroll to position [590, 0]
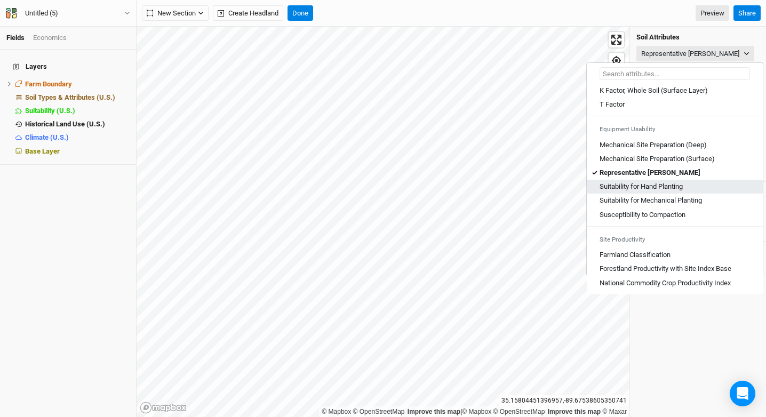
click at [698, 188] on div "Suitability for Hand Planting" at bounding box center [674, 187] width 150 height 10
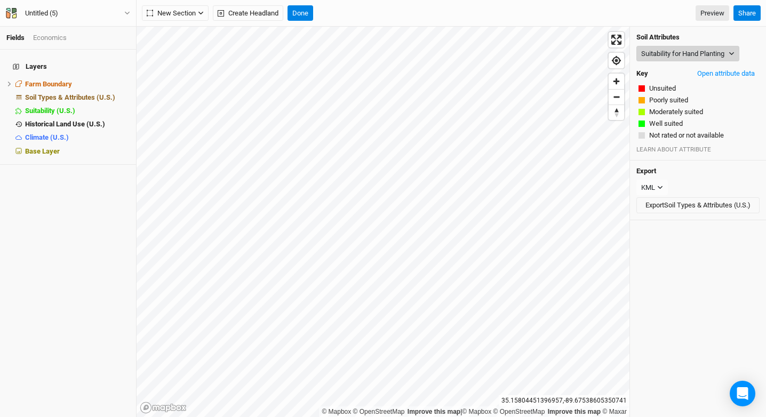
click at [674, 53] on button "Suitability for Hand Planting" at bounding box center [687, 54] width 103 height 16
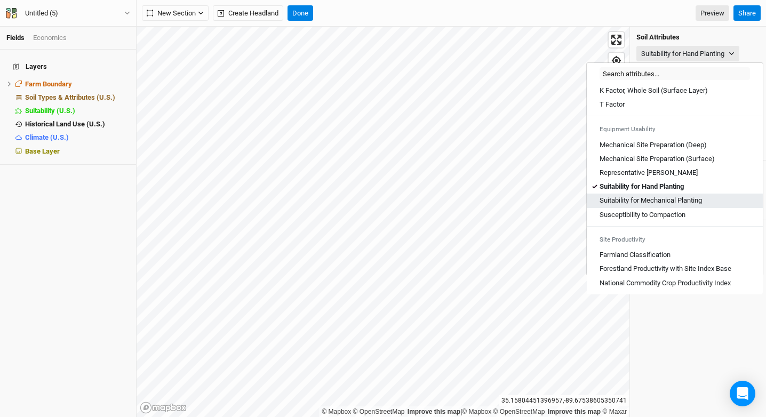
click at [688, 206] on link "Suitability for Mechanical Planting" at bounding box center [675, 201] width 176 height 14
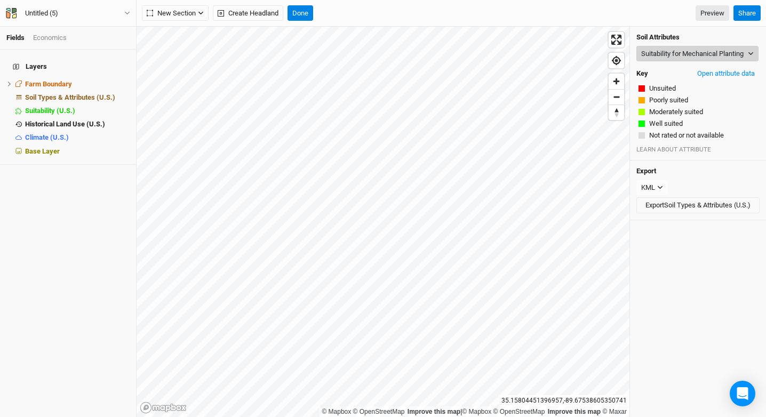
click at [680, 53] on button "Suitability for Mechanical Planting" at bounding box center [697, 54] width 122 height 16
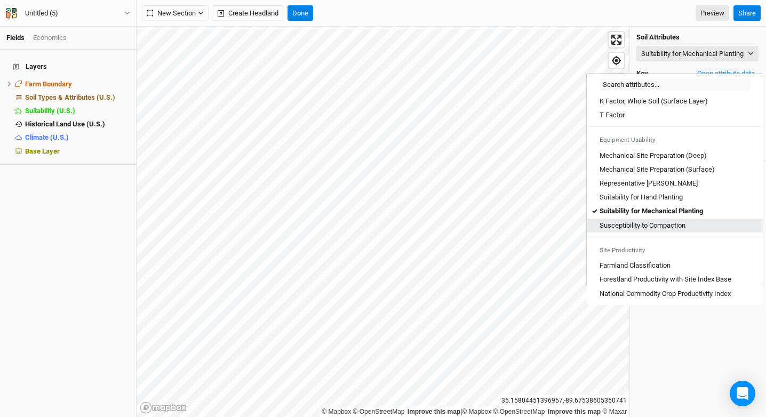
click at [657, 230] on link "Susceptibility to Compaction" at bounding box center [675, 226] width 176 height 14
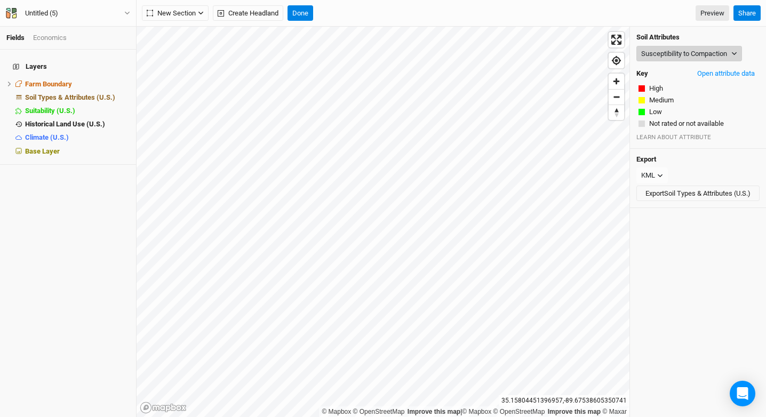
click at [683, 50] on button "Susceptibility to Compaction" at bounding box center [689, 54] width 106 height 16
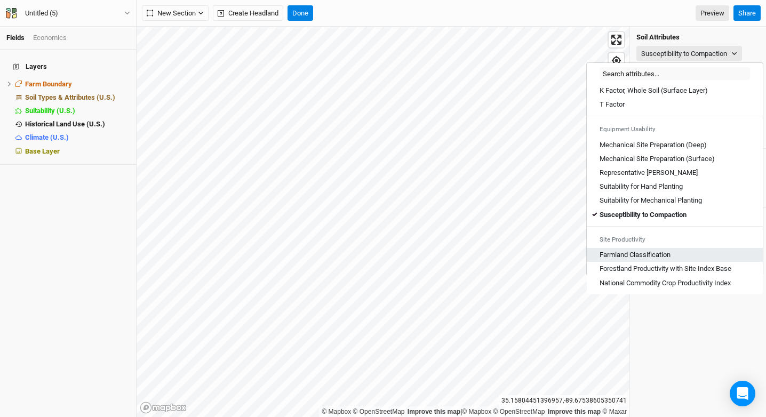
click at [659, 251] on Classification "Farmland Classification" at bounding box center [634, 255] width 71 height 10
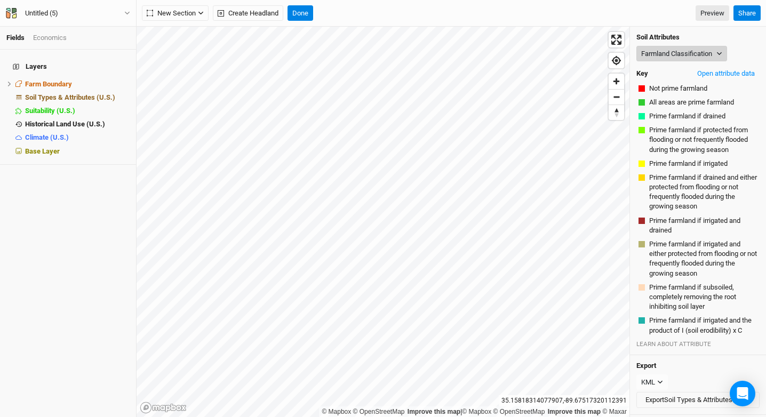
click at [689, 46] on button "Farmland Classification" at bounding box center [681, 54] width 91 height 16
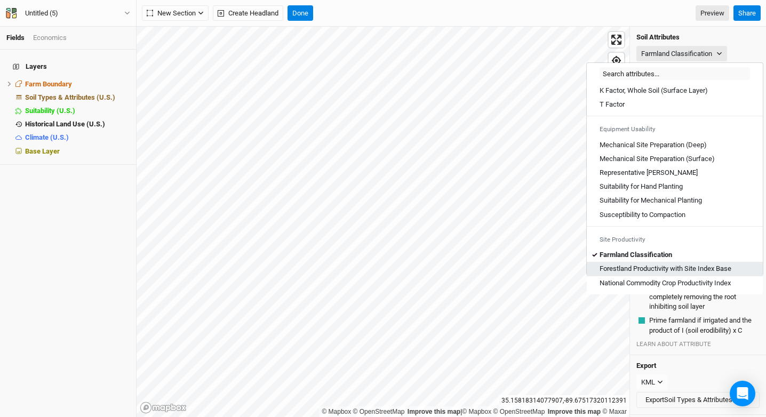
click at [656, 274] on link "Forestland Productivity with Site Index Base" at bounding box center [675, 269] width 176 height 14
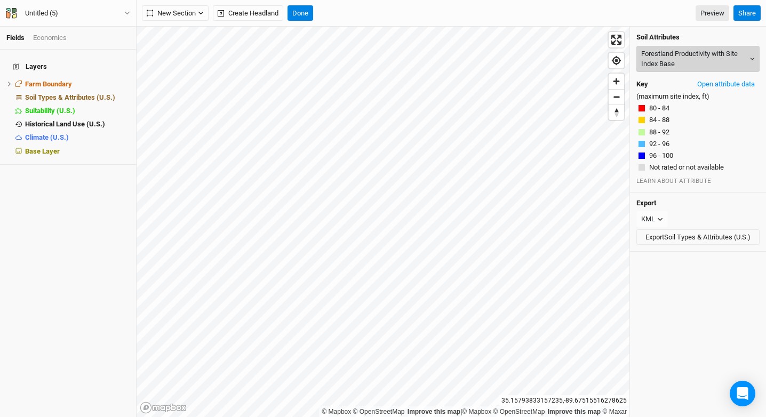
click at [686, 61] on button "Forestland Productivity with Site Index Base" at bounding box center [697, 59] width 123 height 26
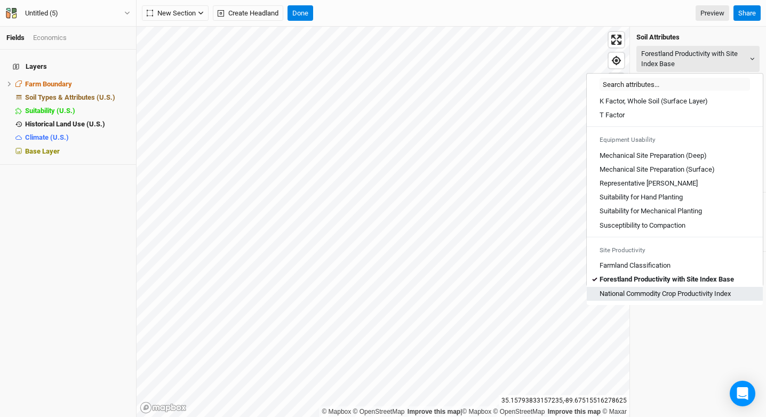
click at [659, 297] on Index "National Commodity Crop Productivity Index" at bounding box center [664, 294] width 131 height 10
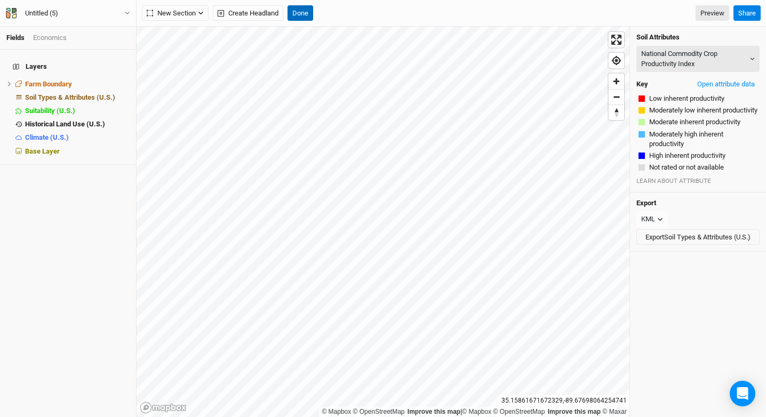
click at [310, 8] on button "Done" at bounding box center [300, 13] width 26 height 16
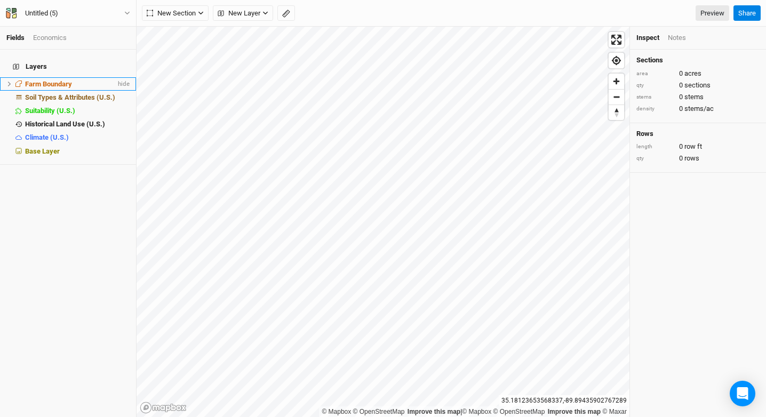
click at [95, 80] on div "Farm Boundary" at bounding box center [70, 84] width 91 height 9
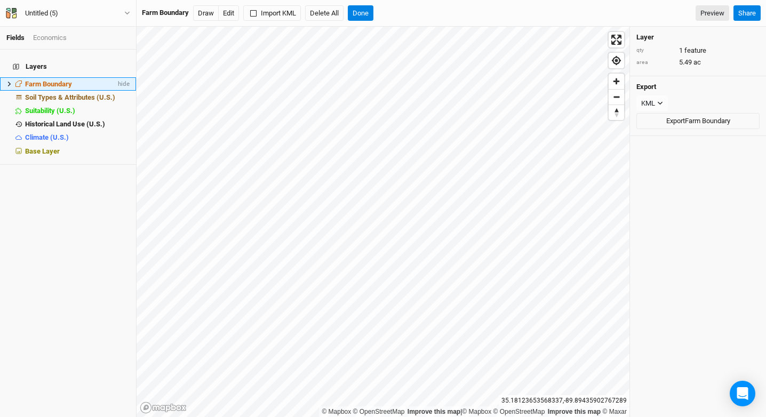
click at [95, 80] on div "Farm Boundary" at bounding box center [70, 84] width 91 height 9
click at [65, 80] on span "Farm Boundary" at bounding box center [48, 84] width 47 height 8
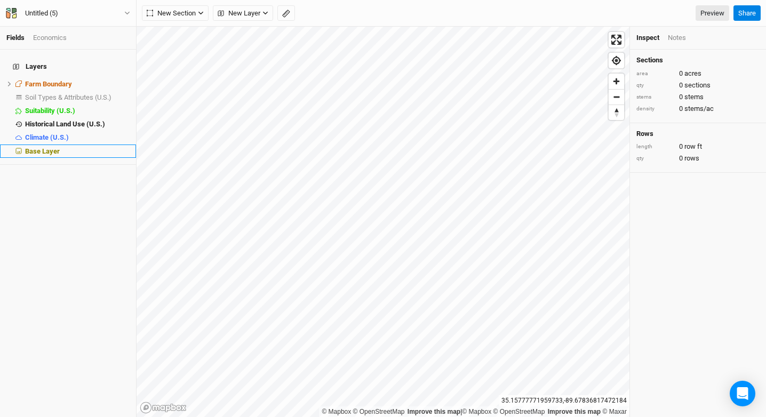
click at [77, 147] on div "Base Layer" at bounding box center [77, 151] width 105 height 9
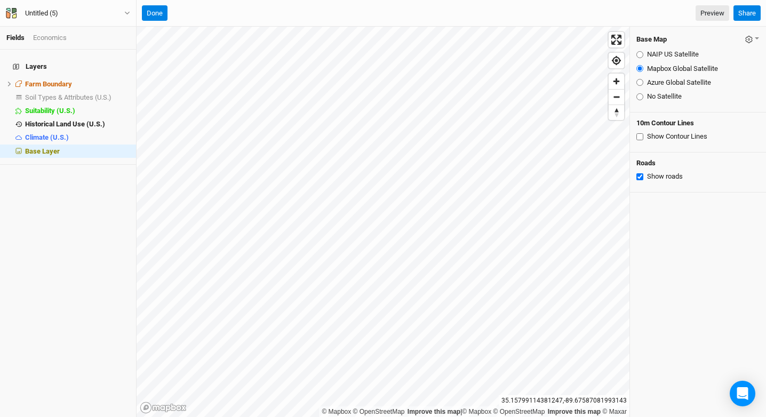
click at [668, 57] on label "NAIP US Satellite" at bounding box center [673, 55] width 52 height 10
click at [643, 57] on input "NAIP US Satellite" at bounding box center [639, 54] width 7 height 7
radio input "true"
click at [664, 81] on label "Azure Global Satellite" at bounding box center [679, 83] width 64 height 10
click at [643, 81] on input "Azure Global Satellite" at bounding box center [639, 82] width 7 height 7
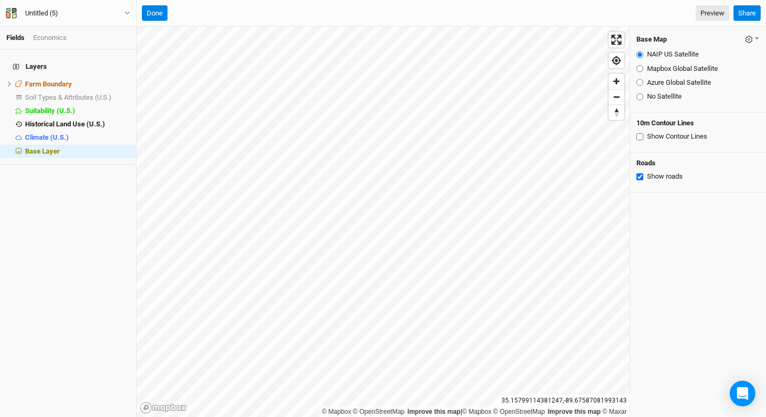
radio input "true"
click at [665, 65] on label "Mapbox Global Satellite" at bounding box center [682, 69] width 71 height 10
click at [643, 65] on input "Mapbox Global Satellite" at bounding box center [639, 68] width 7 height 7
radio input "true"
click at [151, 18] on button "Done" at bounding box center [155, 13] width 26 height 16
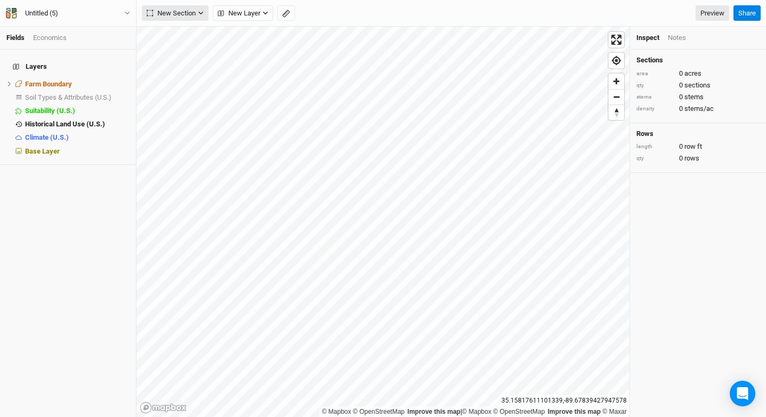
click at [185, 14] on span "New Section" at bounding box center [171, 13] width 49 height 11
click at [185, 34] on button "Grid" at bounding box center [184, 35] width 84 height 17
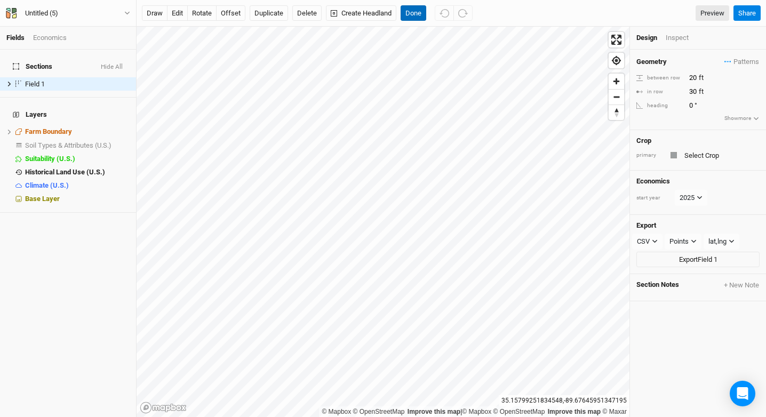
click at [411, 14] on button "Done" at bounding box center [413, 13] width 26 height 16
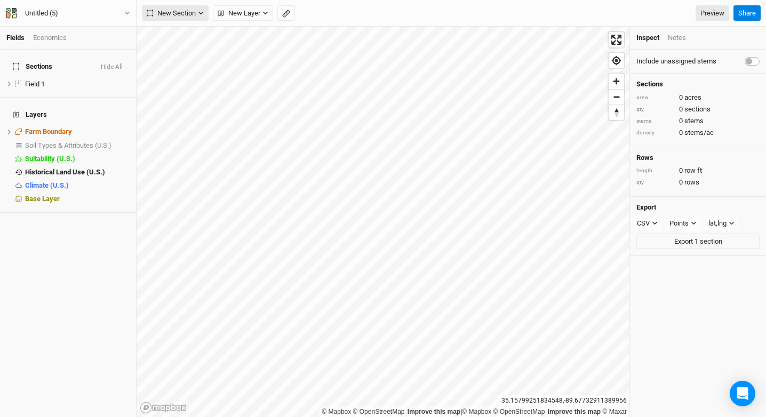
click at [167, 16] on span "New Section" at bounding box center [171, 13] width 49 height 11
click at [168, 33] on div "Grid" at bounding box center [173, 35] width 16 height 12
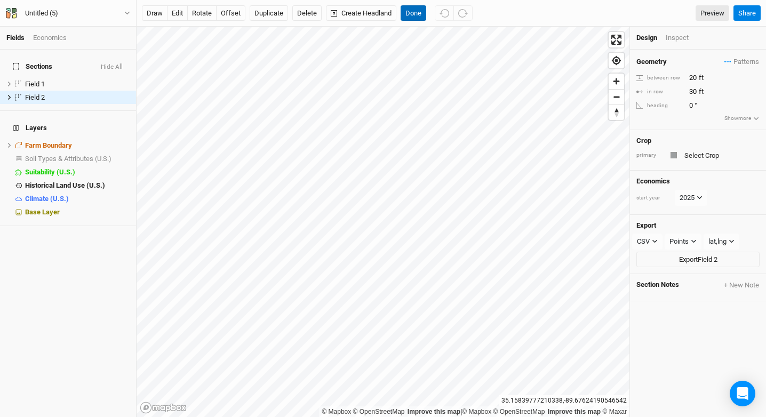
click at [407, 17] on button "Done" at bounding box center [413, 13] width 26 height 16
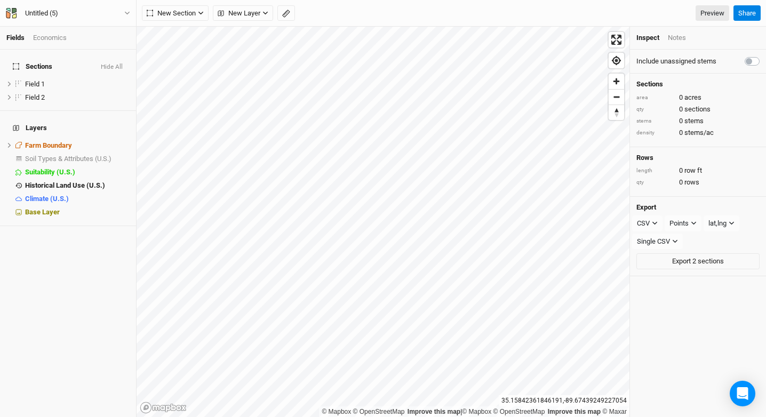
click at [764, 55] on label at bounding box center [764, 55] width 0 height 0
click at [749, 62] on input "checkbox" at bounding box center [748, 60] width 9 height 11
checkbox input "true"
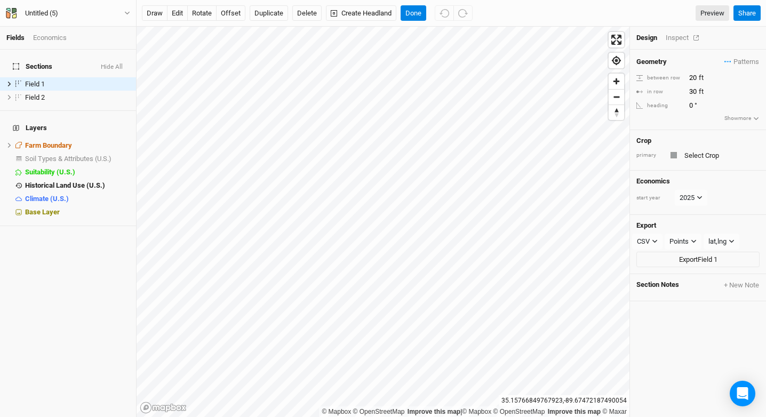
click at [679, 38] on div "Inspect" at bounding box center [685, 38] width 38 height 10
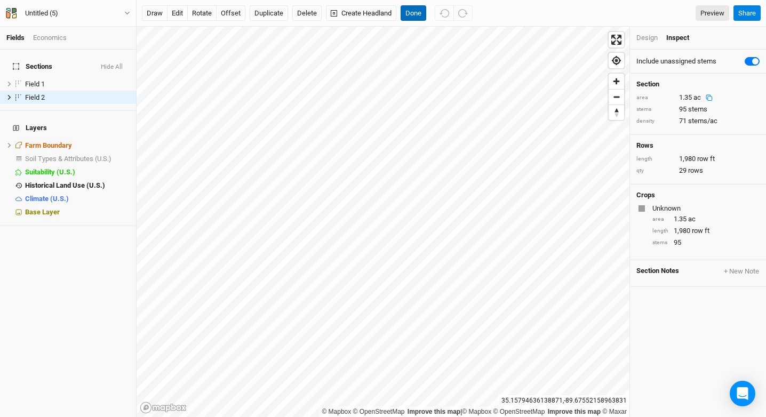
click at [415, 11] on button "Done" at bounding box center [413, 13] width 26 height 16
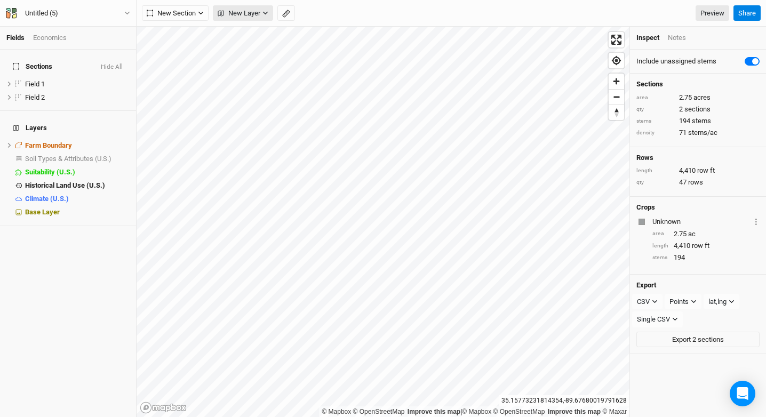
click at [238, 14] on span "New Layer" at bounding box center [239, 13] width 43 height 11
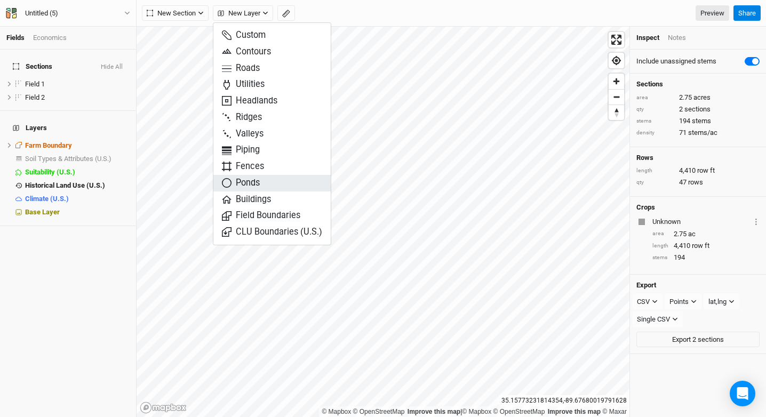
click at [256, 180] on span "Ponds" at bounding box center [241, 183] width 38 height 12
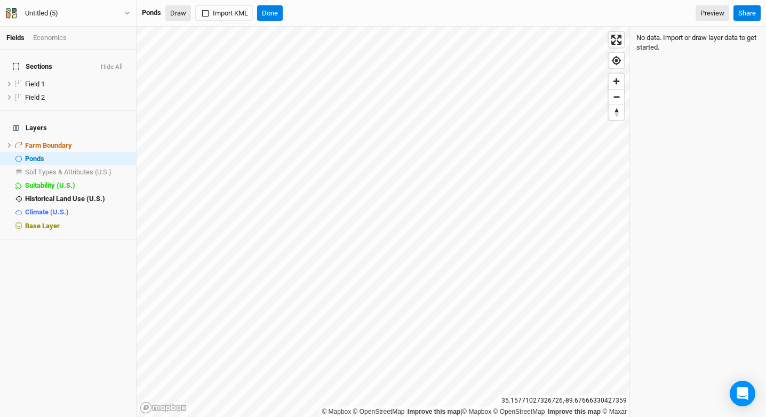
click at [175, 6] on button "Draw" at bounding box center [178, 13] width 26 height 16
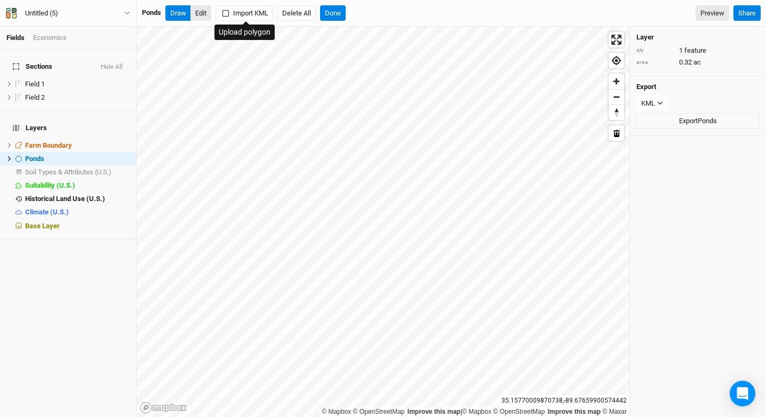
click at [204, 12] on button "Edit" at bounding box center [200, 13] width 21 height 16
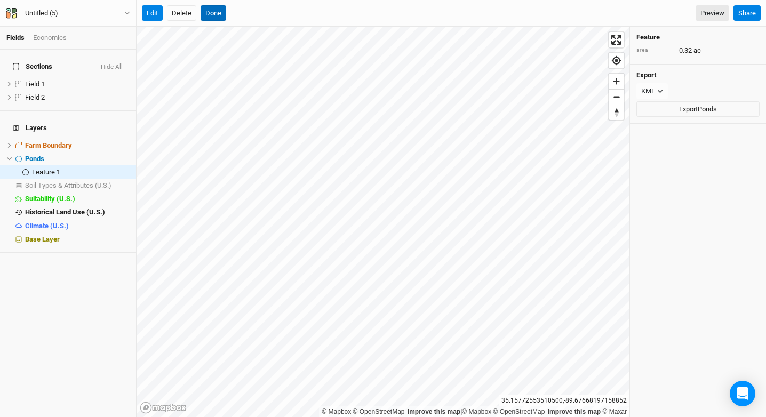
click at [218, 9] on button "Done" at bounding box center [214, 13] width 26 height 16
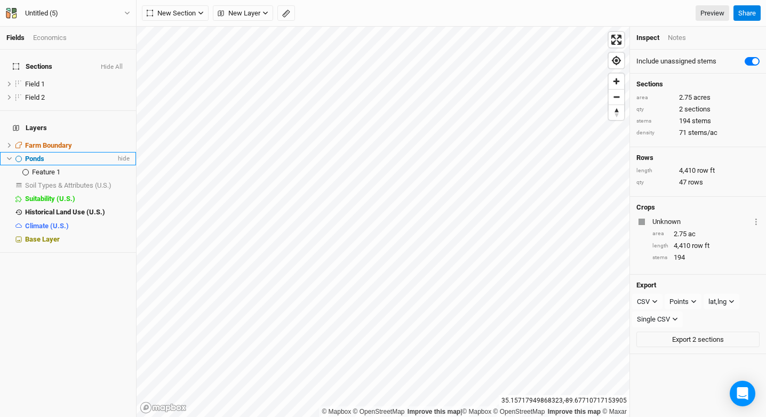
click at [73, 155] on div "Ponds" at bounding box center [70, 159] width 91 height 9
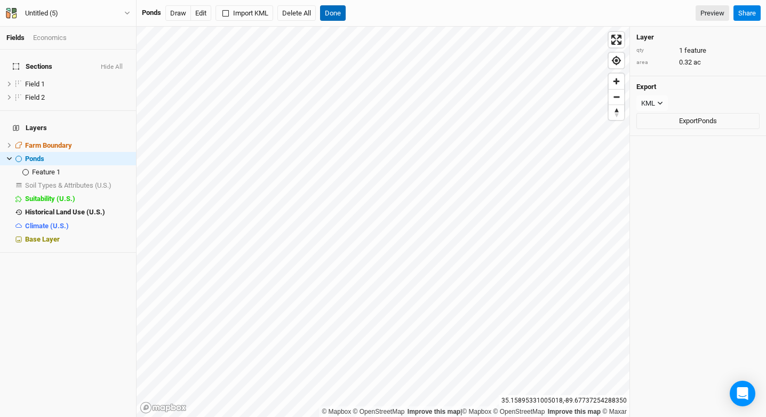
click at [332, 18] on button "Done" at bounding box center [333, 13] width 26 height 16
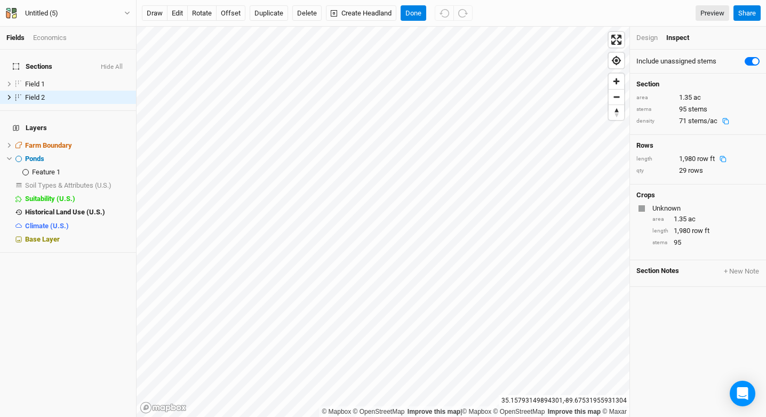
click at [643, 31] on div "Design Inspect" at bounding box center [698, 38] width 136 height 23
click at [648, 45] on div "Design Inspect" at bounding box center [698, 38] width 136 height 23
click at [648, 28] on div "Design Inspect" at bounding box center [698, 38] width 136 height 23
click at [646, 39] on div "Design" at bounding box center [646, 38] width 21 height 10
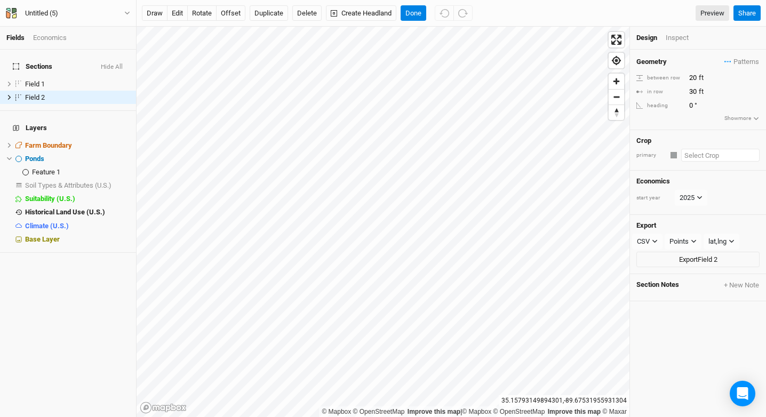
click at [704, 154] on input "text" at bounding box center [720, 155] width 78 height 13
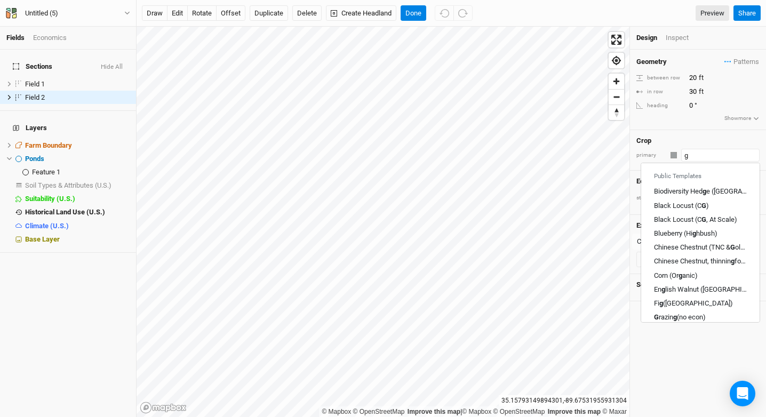
type input "gr"
type input "grazing (no econ)"
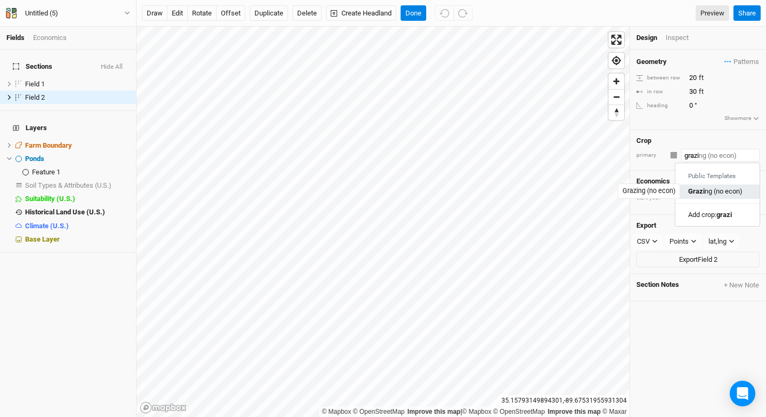
click at [713, 188] on div "Grazi ng (no econ)" at bounding box center [715, 192] width 54 height 10
type input "Grazing (no econ)"
type input "100"
click at [671, 154] on div "button" at bounding box center [674, 155] width 6 height 6
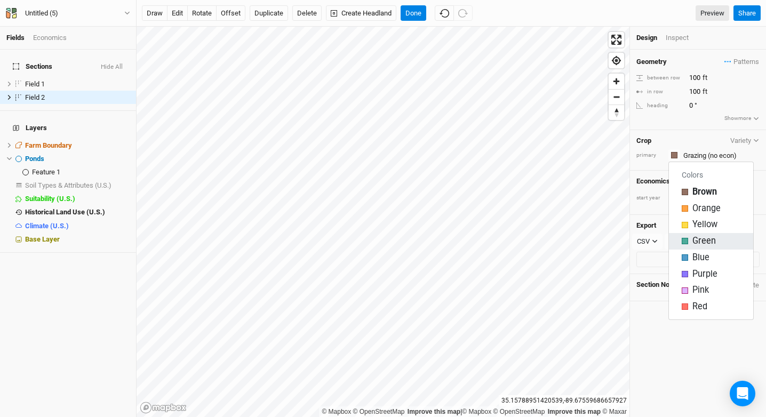
click at [702, 242] on span "Green" at bounding box center [703, 241] width 23 height 12
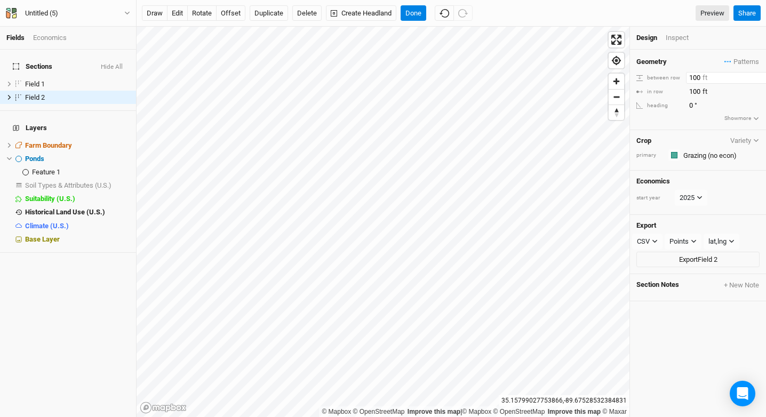
click at [709, 79] on input "100" at bounding box center [732, 78] width 93 height 12
click at [758, 94] on input "99" at bounding box center [732, 92] width 93 height 12
click at [758, 94] on input "98" at bounding box center [732, 92] width 93 height 12
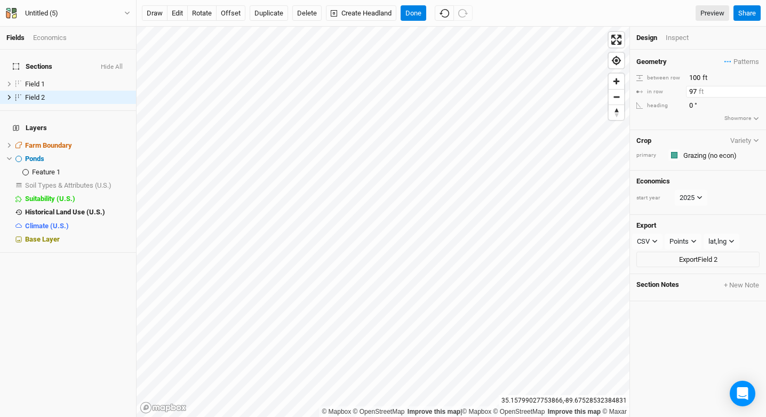
click at [758, 94] on input "97" at bounding box center [732, 92] width 93 height 12
click at [758, 94] on input "96" at bounding box center [732, 92] width 93 height 12
click at [758, 94] on input "95" at bounding box center [732, 92] width 93 height 12
click at [699, 89] on input "95" at bounding box center [732, 92] width 93 height 12
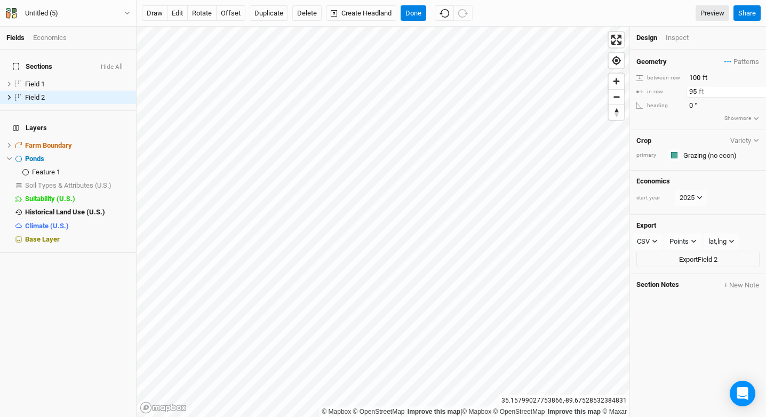
click at [699, 89] on input "95" at bounding box center [732, 92] width 93 height 12
type input "50"
click at [693, 75] on input "100" at bounding box center [732, 78] width 93 height 12
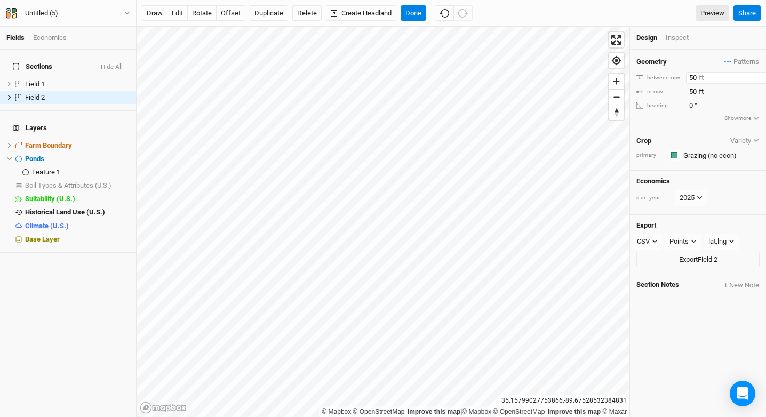
type input "50"
click at [711, 162] on div "Crop primary" at bounding box center [698, 150] width 136 height 41
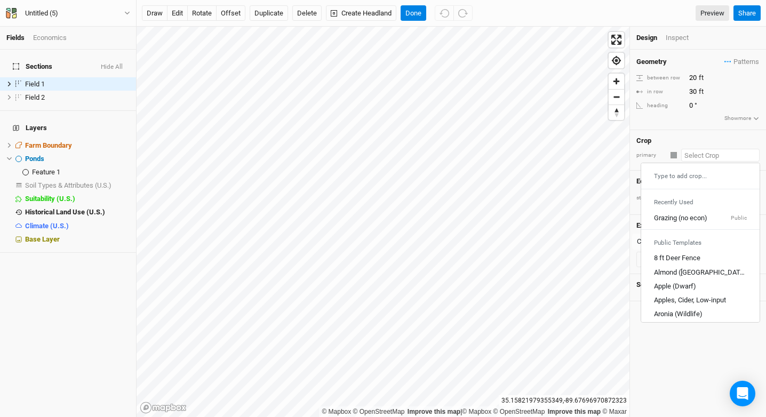
click at [709, 159] on input "text" at bounding box center [720, 155] width 78 height 13
click at [695, 219] on div "Grazing (no econ)" at bounding box center [680, 218] width 53 height 10
type input "100"
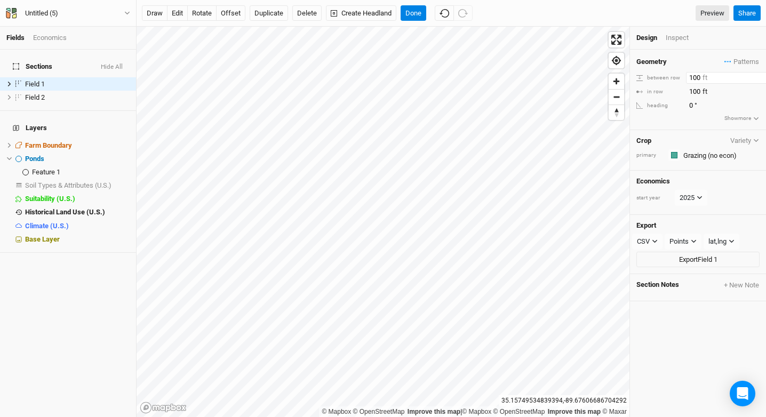
click at [696, 77] on input "100" at bounding box center [732, 78] width 93 height 12
type input "50"
click at [691, 94] on input "100" at bounding box center [732, 92] width 93 height 12
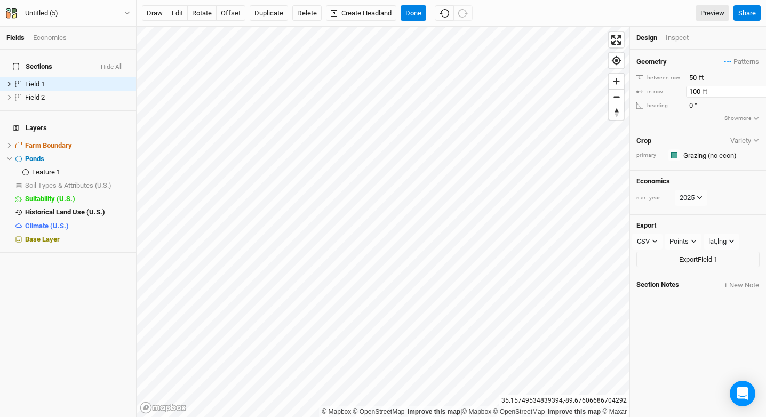
click at [691, 94] on input "100" at bounding box center [732, 92] width 93 height 12
type input "50"
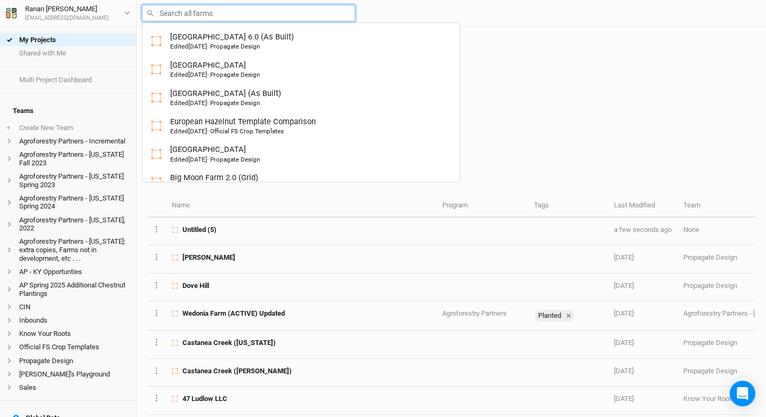
click at [280, 10] on input "text" at bounding box center [248, 13] width 213 height 17
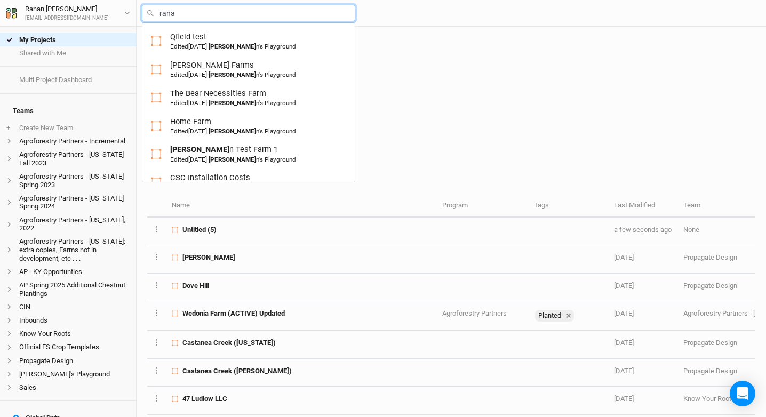
type input "ranan"
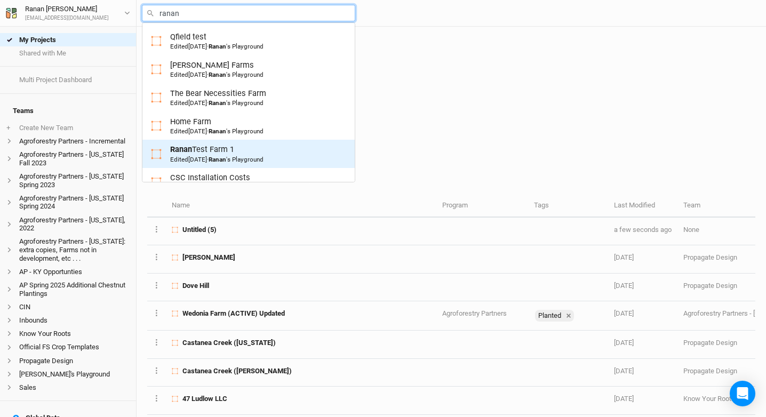
click at [261, 151] on div "Ranan Test Farm 1 Edited 3 years ago · Ranan 's Playground" at bounding box center [216, 154] width 93 height 20
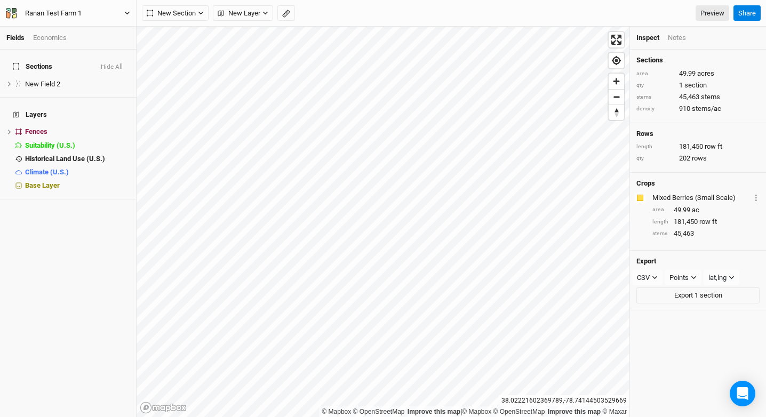
click at [96, 10] on button "Ranan Test Farm 1" at bounding box center [67, 13] width 125 height 12
click at [94, 44] on button "Project Settings" at bounding box center [88, 44] width 84 height 14
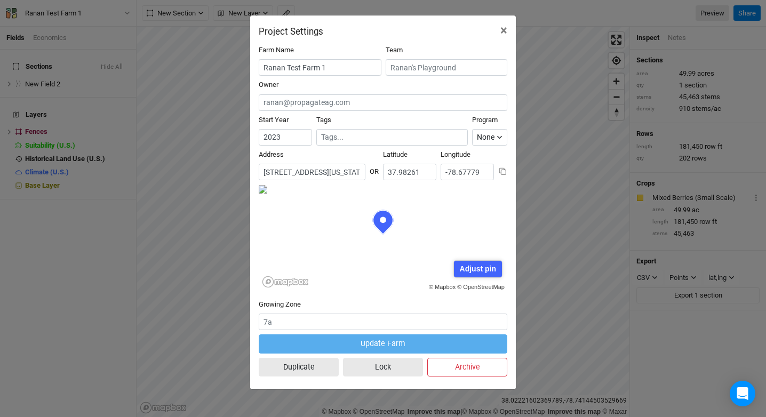
click at [316, 170] on input "5005 Edge Valley Road, North Garden, Virginia 22959, United States" at bounding box center [312, 172] width 107 height 17
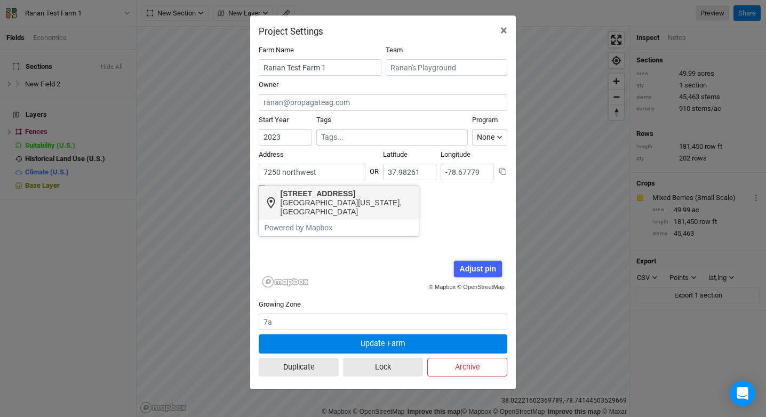
click at [319, 203] on div "Fairview, Tennessee 37062, United States" at bounding box center [347, 207] width 133 height 18
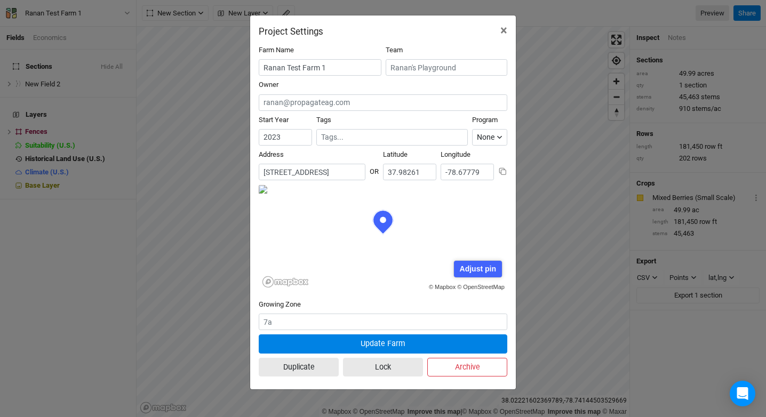
type input "7250 Northwest Highway, Fairview, Tennessee 37062, United States"
type input "35.996295"
type input "-87.143024"
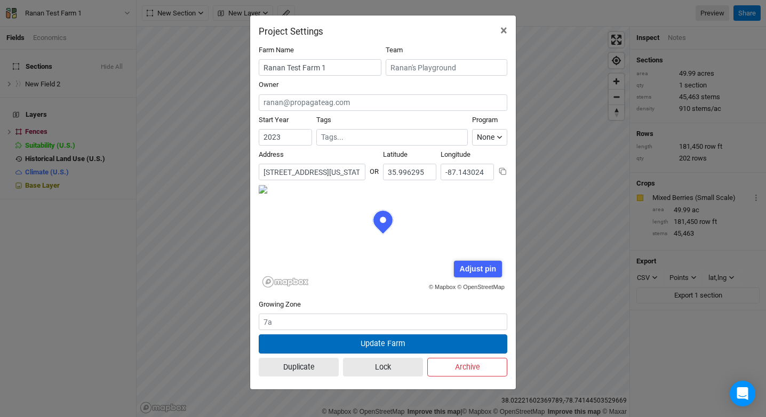
click at [411, 347] on button "Update Farm" at bounding box center [383, 343] width 249 height 19
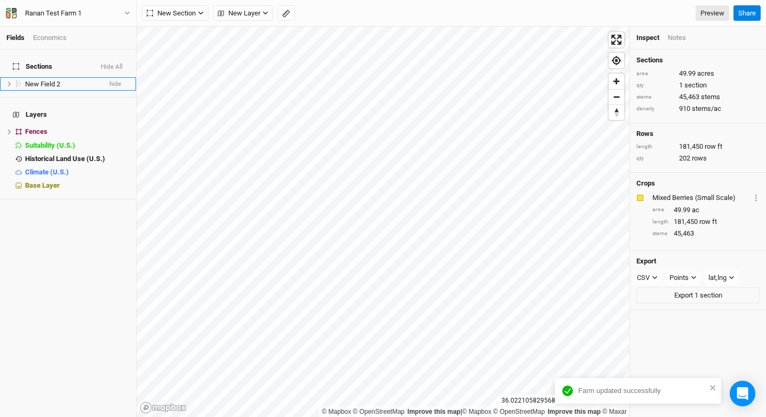
click at [53, 80] on span "New Field 2" at bounding box center [42, 84] width 35 height 8
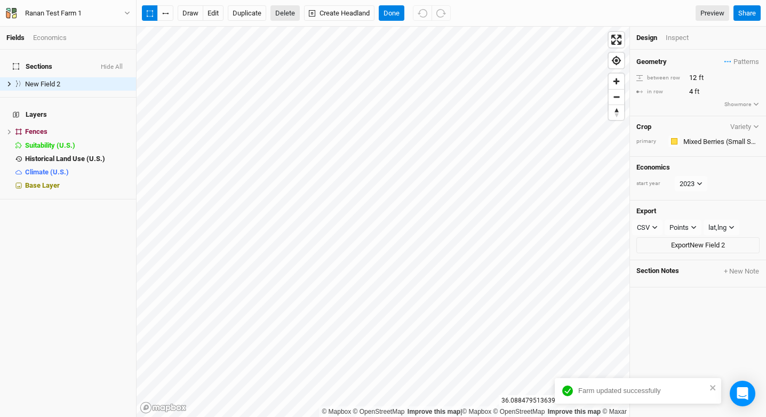
click at [278, 10] on button "Delete" at bounding box center [284, 13] width 29 height 16
click at [333, 8] on button "Confirm" at bounding box center [329, 13] width 33 height 16
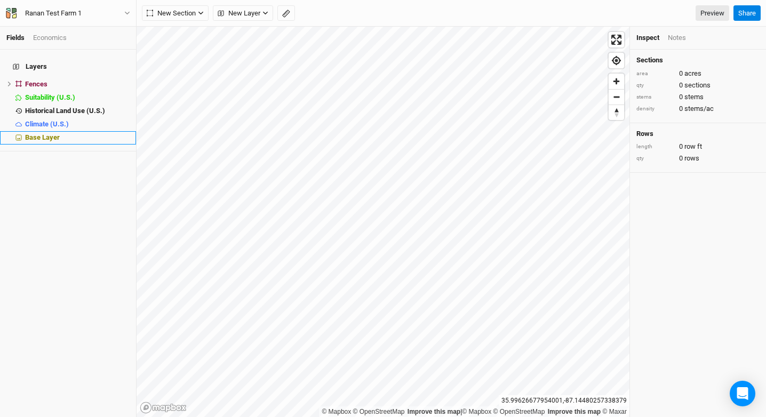
click at [58, 133] on span "Base Layer" at bounding box center [42, 137] width 35 height 8
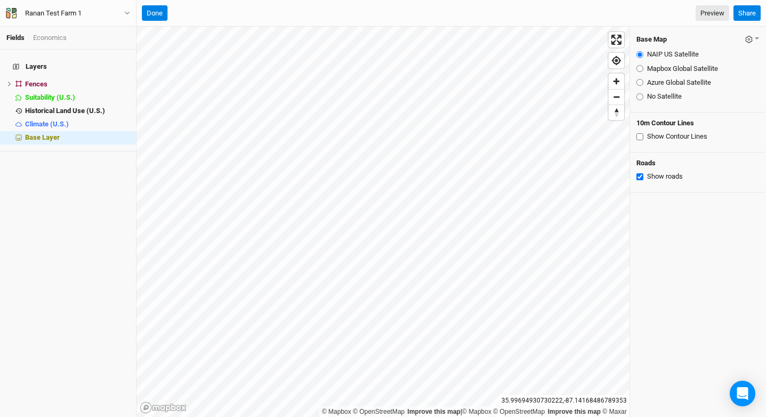
click at [654, 66] on label "Mapbox Global Satellite" at bounding box center [682, 69] width 71 height 10
click at [643, 66] on input "Mapbox Global Satellite" at bounding box center [639, 68] width 7 height 7
radio input "true"
click at [653, 81] on label "Azure Global Satellite" at bounding box center [679, 83] width 64 height 10
click at [643, 81] on input "Azure Global Satellite" at bounding box center [639, 82] width 7 height 7
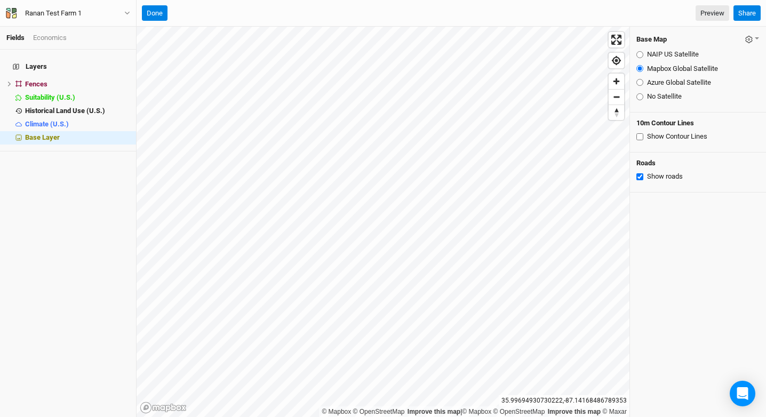
radio input "true"
click at [655, 70] on label "Mapbox Global Satellite" at bounding box center [682, 69] width 71 height 10
click at [643, 70] on input "Mapbox Global Satellite" at bounding box center [639, 68] width 7 height 7
radio input "true"
click at [153, 11] on button "Done" at bounding box center [155, 13] width 26 height 16
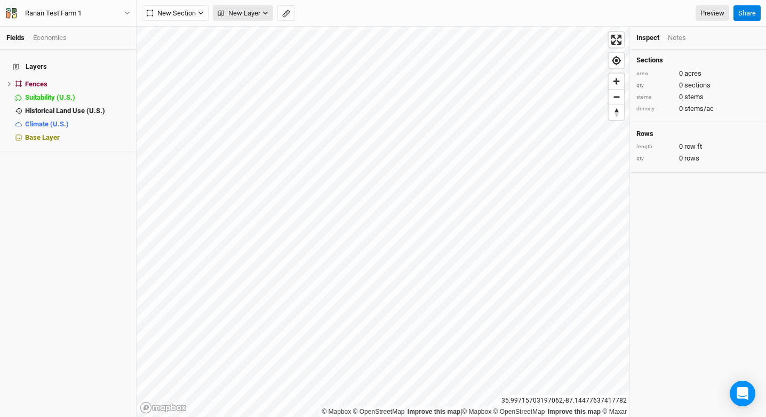
click at [233, 8] on span "New Layer" at bounding box center [239, 13] width 43 height 11
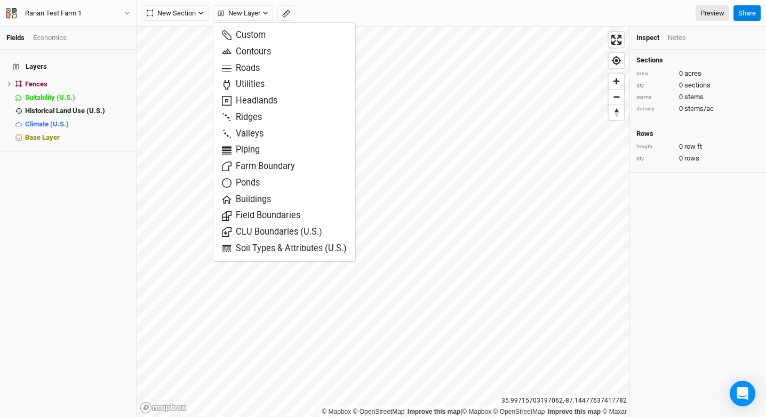
click at [177, 23] on div "New Section Grid Line Keyline Beta Upload New Layer Preview Share" at bounding box center [451, 13] width 629 height 27
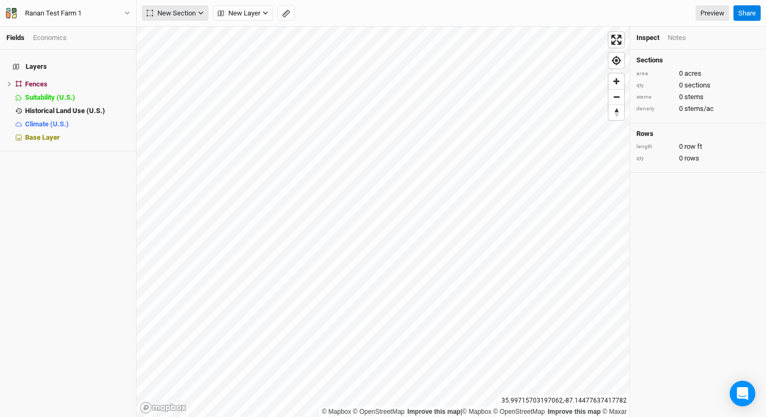
click at [177, 19] on button "New Section" at bounding box center [175, 13] width 67 height 16
click at [177, 35] on div "Grid" at bounding box center [173, 35] width 16 height 12
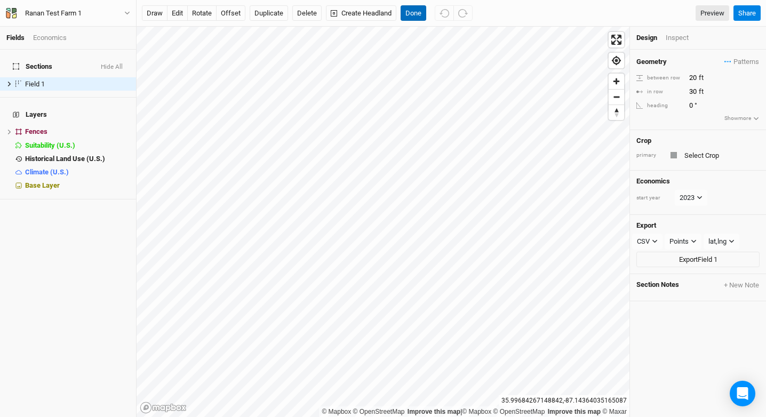
click at [424, 11] on button "Done" at bounding box center [413, 13] width 26 height 16
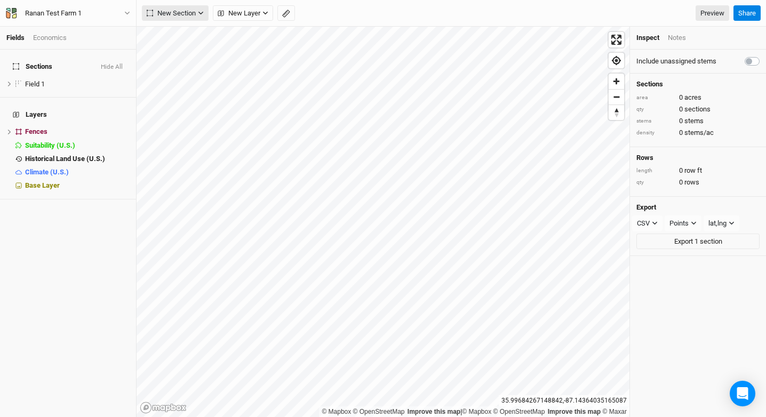
click at [178, 11] on span "New Section" at bounding box center [171, 13] width 49 height 11
click at [178, 35] on div "Grid" at bounding box center [173, 35] width 16 height 12
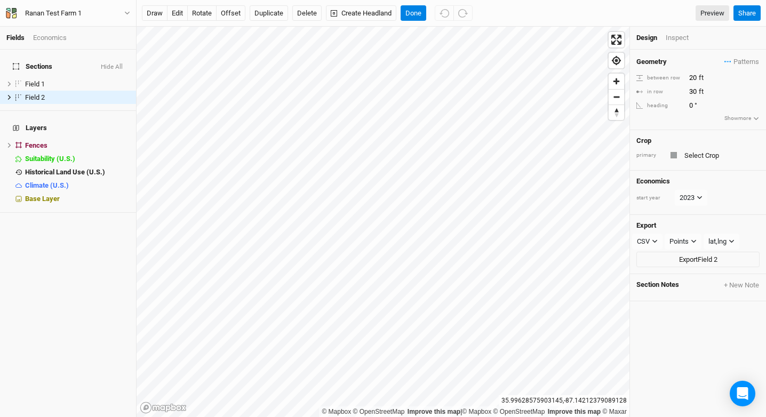
click at [407, 23] on div "draw edit rotate offset Duplicate Delete Create Headland Done Preview Share" at bounding box center [451, 13] width 629 height 27
click at [413, 19] on button "Done" at bounding box center [413, 13] width 26 height 16
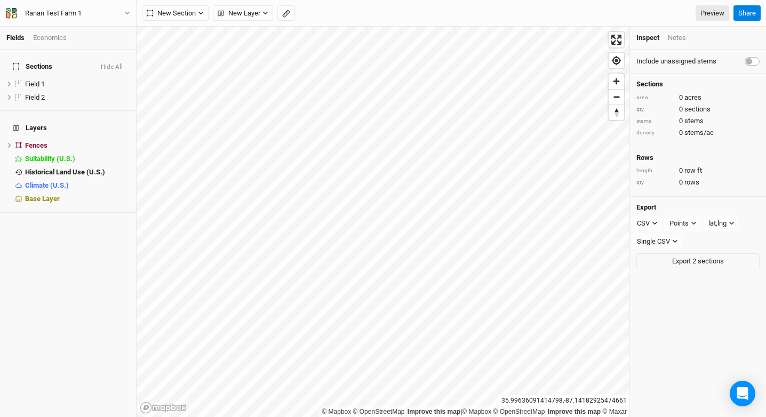
click at [764, 55] on label at bounding box center [764, 55] width 0 height 0
click at [749, 62] on input "checkbox" at bounding box center [748, 60] width 9 height 11
checkbox input "true"
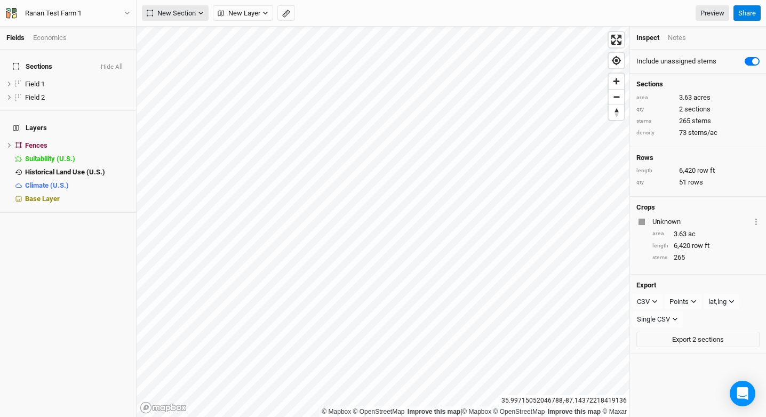
click at [201, 19] on button "New Section" at bounding box center [175, 13] width 67 height 16
click at [190, 38] on button "Grid" at bounding box center [184, 35] width 84 height 17
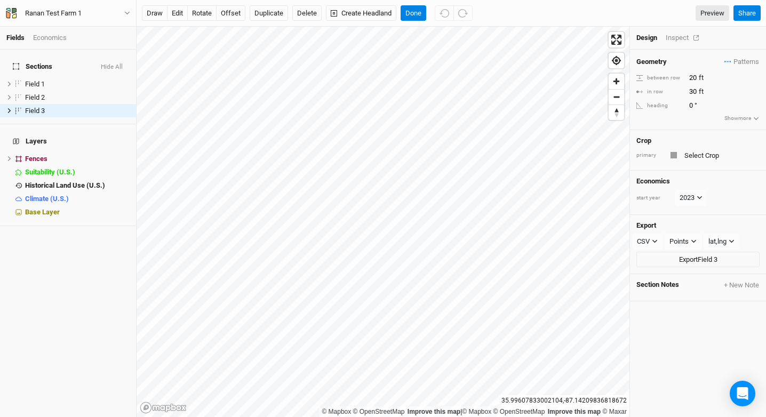
click at [683, 40] on div "Inspect" at bounding box center [685, 38] width 38 height 10
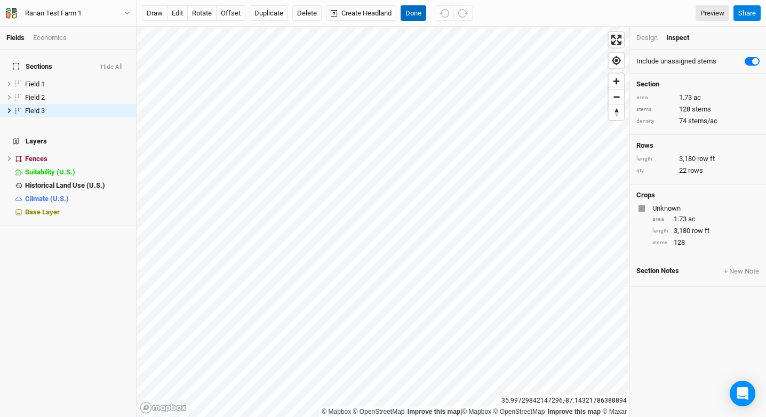
click at [425, 14] on button "Done" at bounding box center [413, 13] width 26 height 16
